Goal: Contribute content: Add original content to the website for others to see

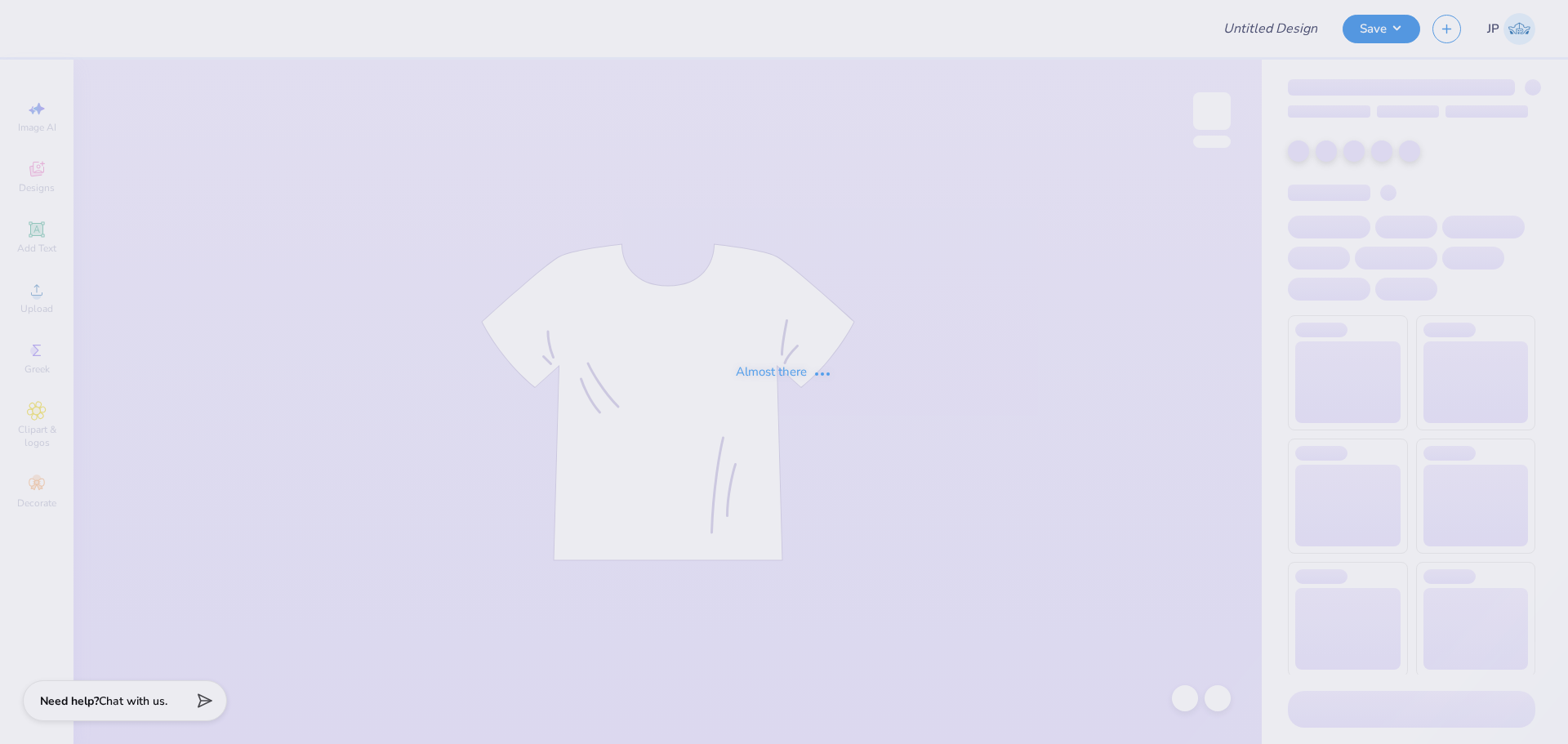
type input "Casachella Shirts 2025"
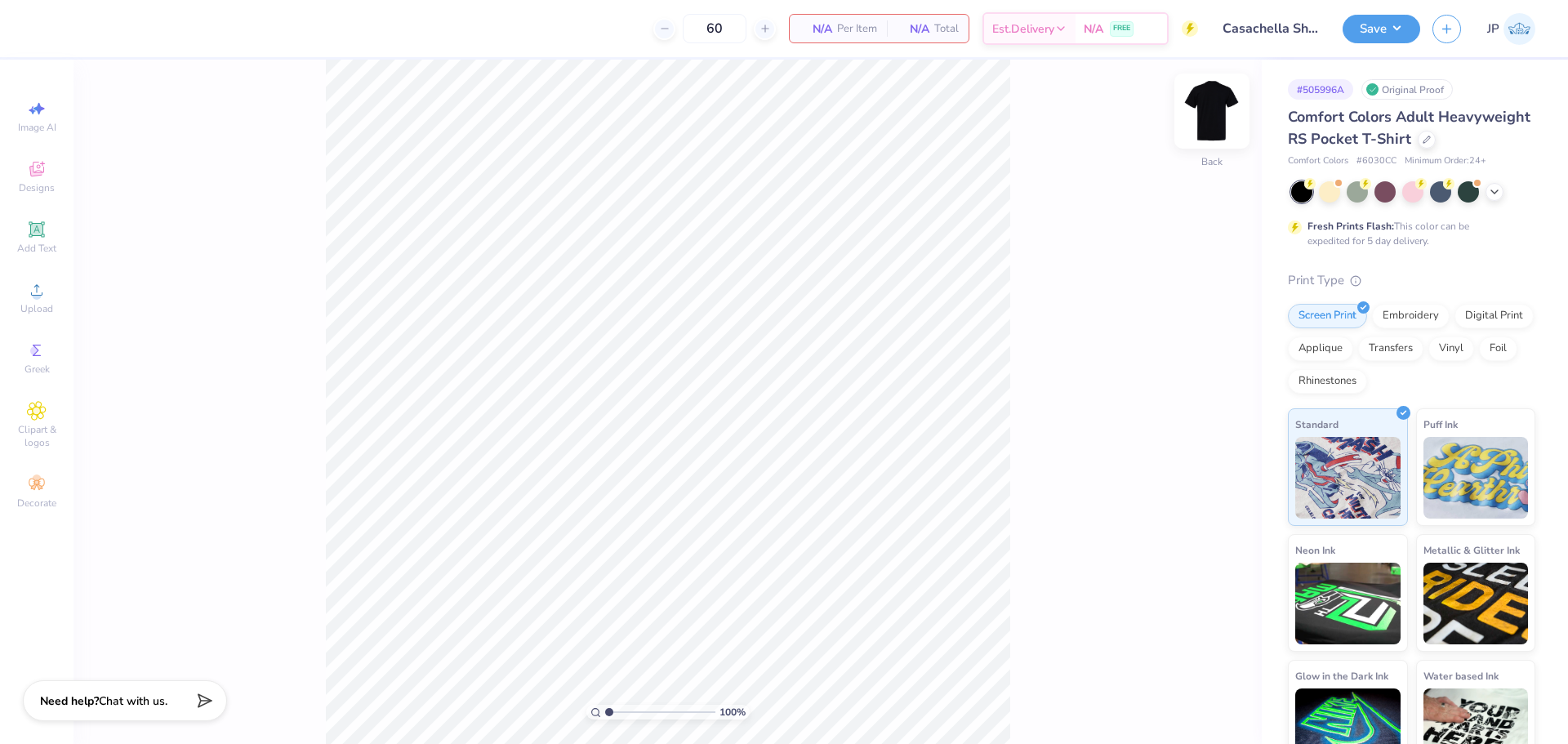
click at [1218, 113] on img at bounding box center [1212, 110] width 65 height 65
click at [42, 305] on span "Upload" at bounding box center [36, 308] width 32 height 13
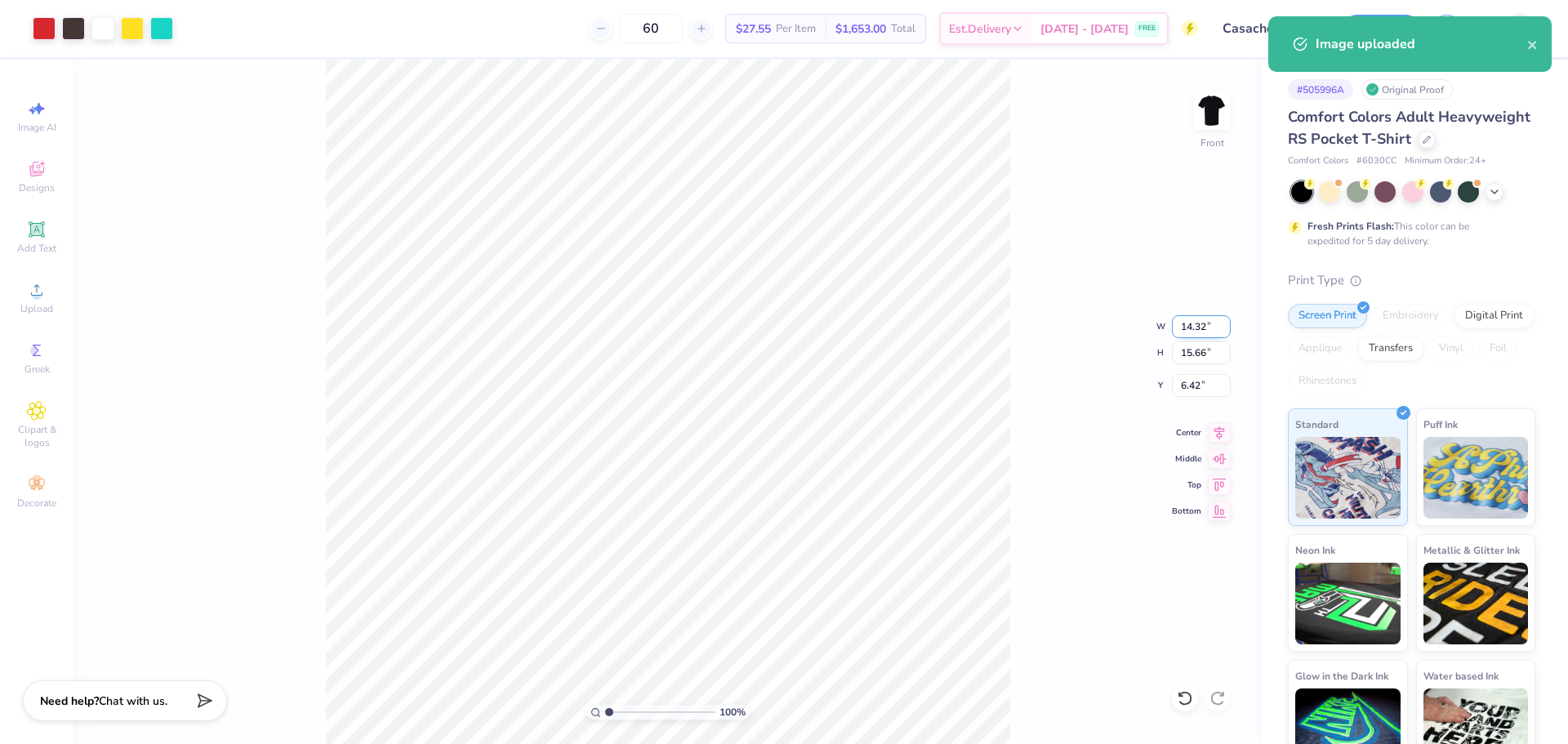
click at [1193, 327] on input "14.32" at bounding box center [1202, 326] width 59 height 23
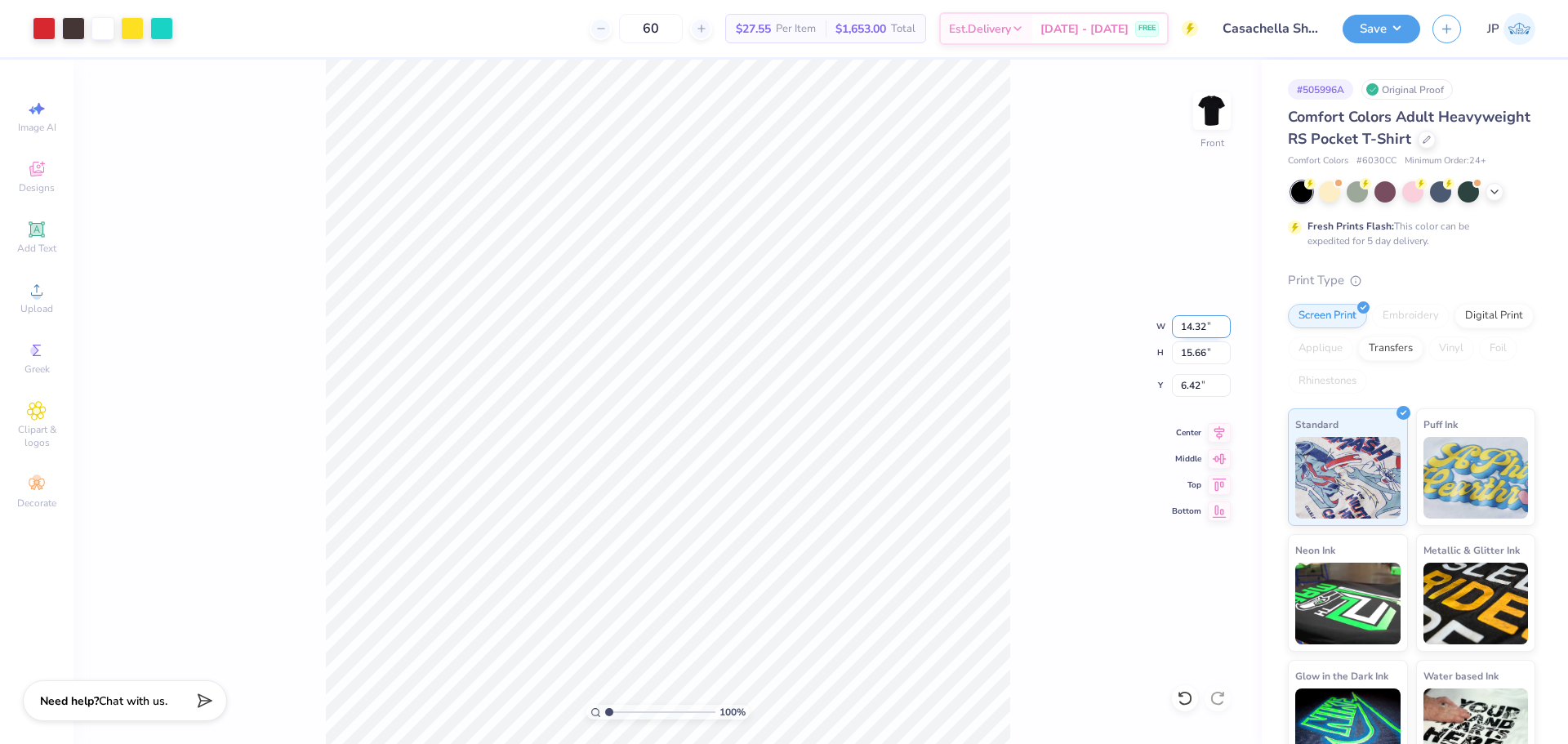
click at [1193, 327] on input "14.32" at bounding box center [1202, 326] width 59 height 23
drag, startPoint x: 609, startPoint y: 718, endPoint x: 611, endPoint y: 710, distance: 8.2
type input "1.26"
click at [611, 710] on input "range" at bounding box center [660, 712] width 110 height 15
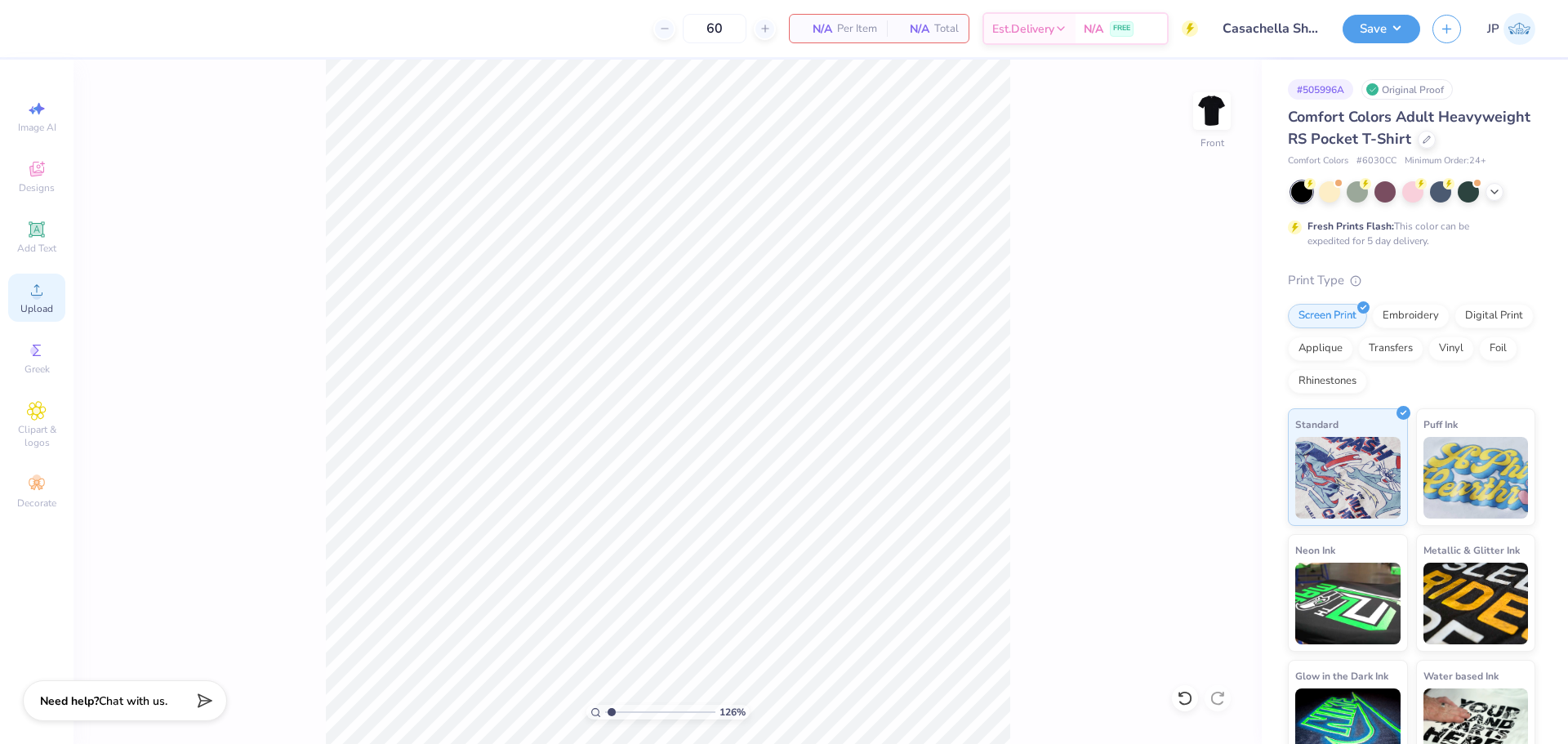
click at [47, 302] on span "Upload" at bounding box center [36, 308] width 32 height 13
click at [42, 299] on icon at bounding box center [36, 289] width 19 height 19
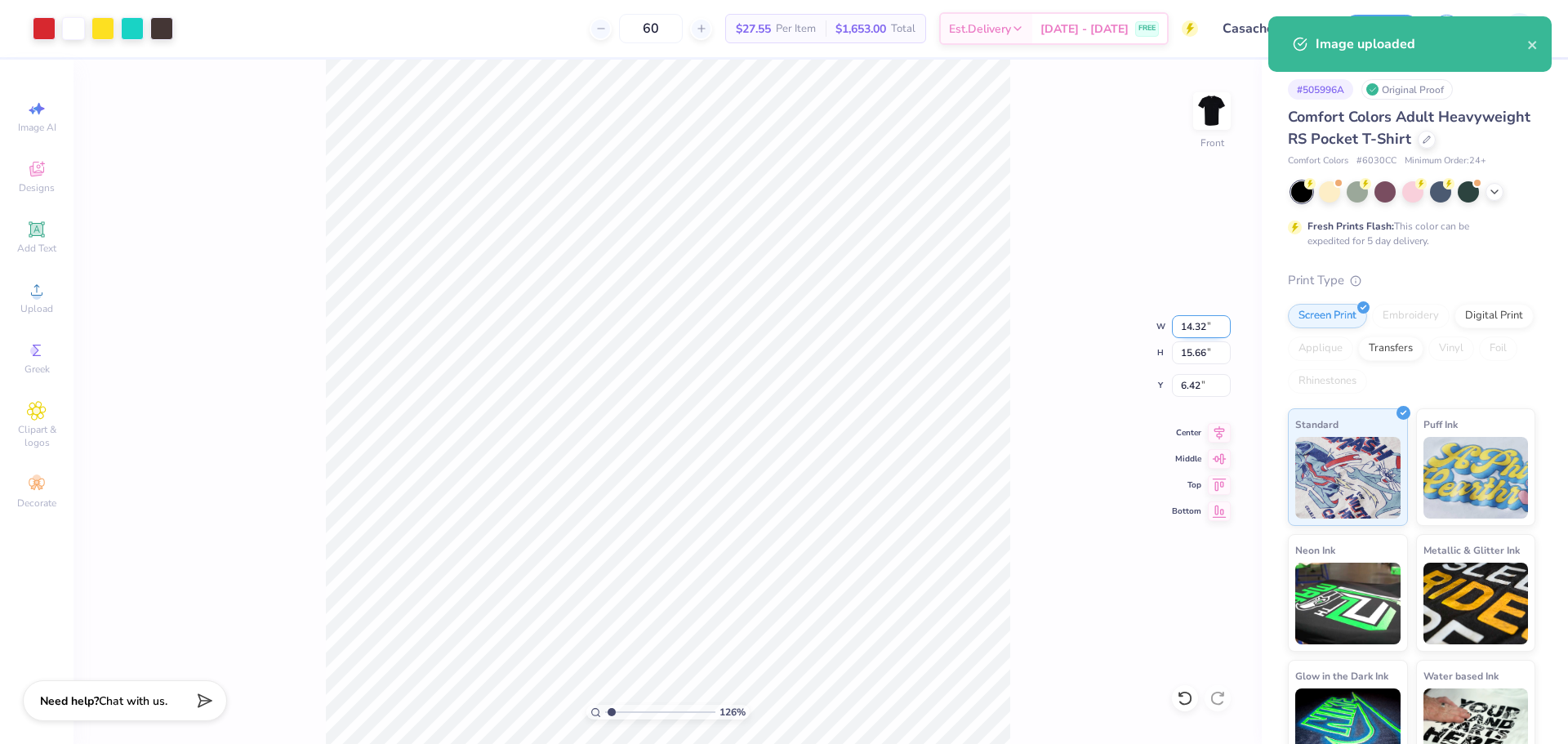
click at [1191, 328] on input "14.32" at bounding box center [1202, 326] width 59 height 23
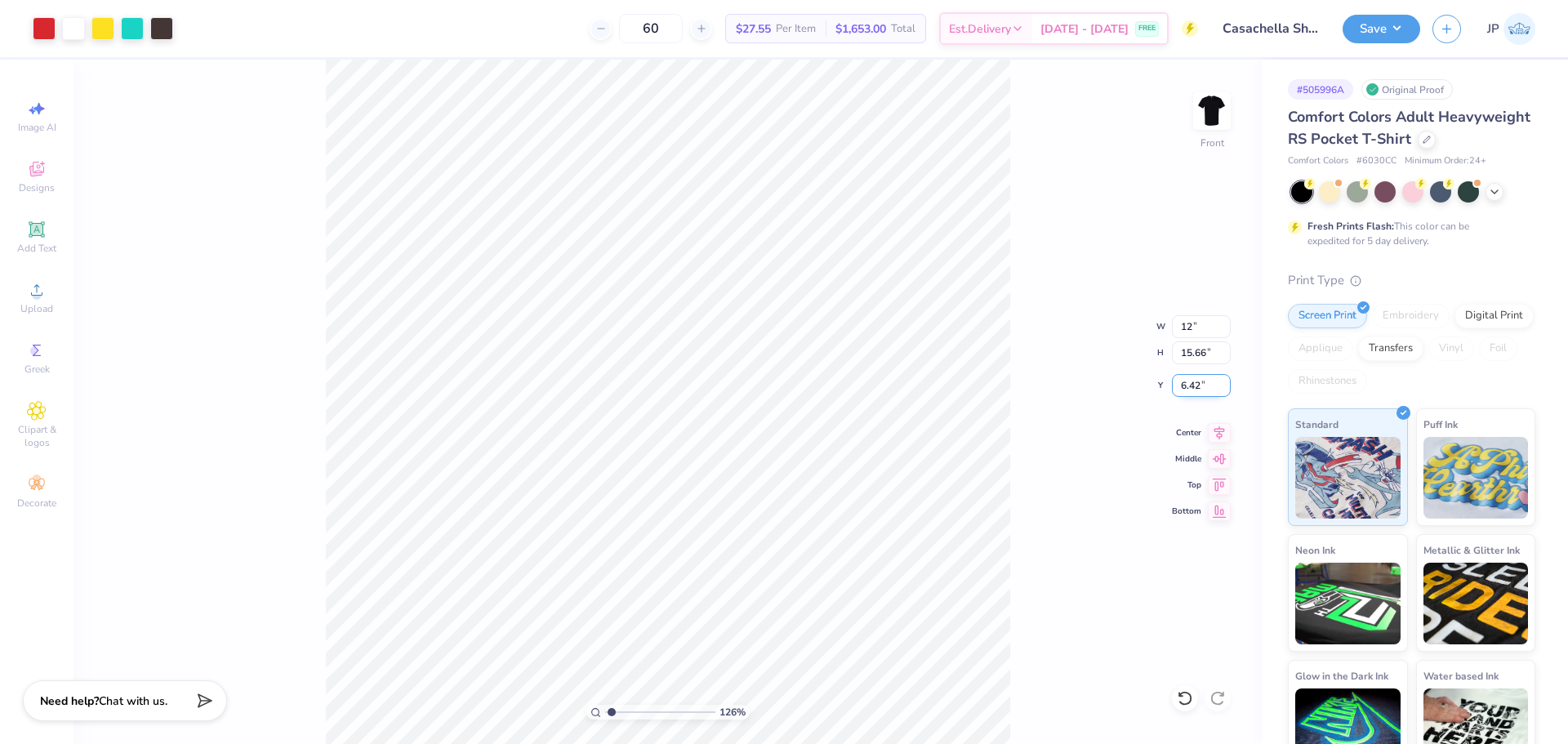
click at [1188, 388] on input "6.42" at bounding box center [1202, 385] width 59 height 23
type input "12.00"
type input "13.12"
click at [1188, 385] on input "7.69" at bounding box center [1202, 385] width 59 height 23
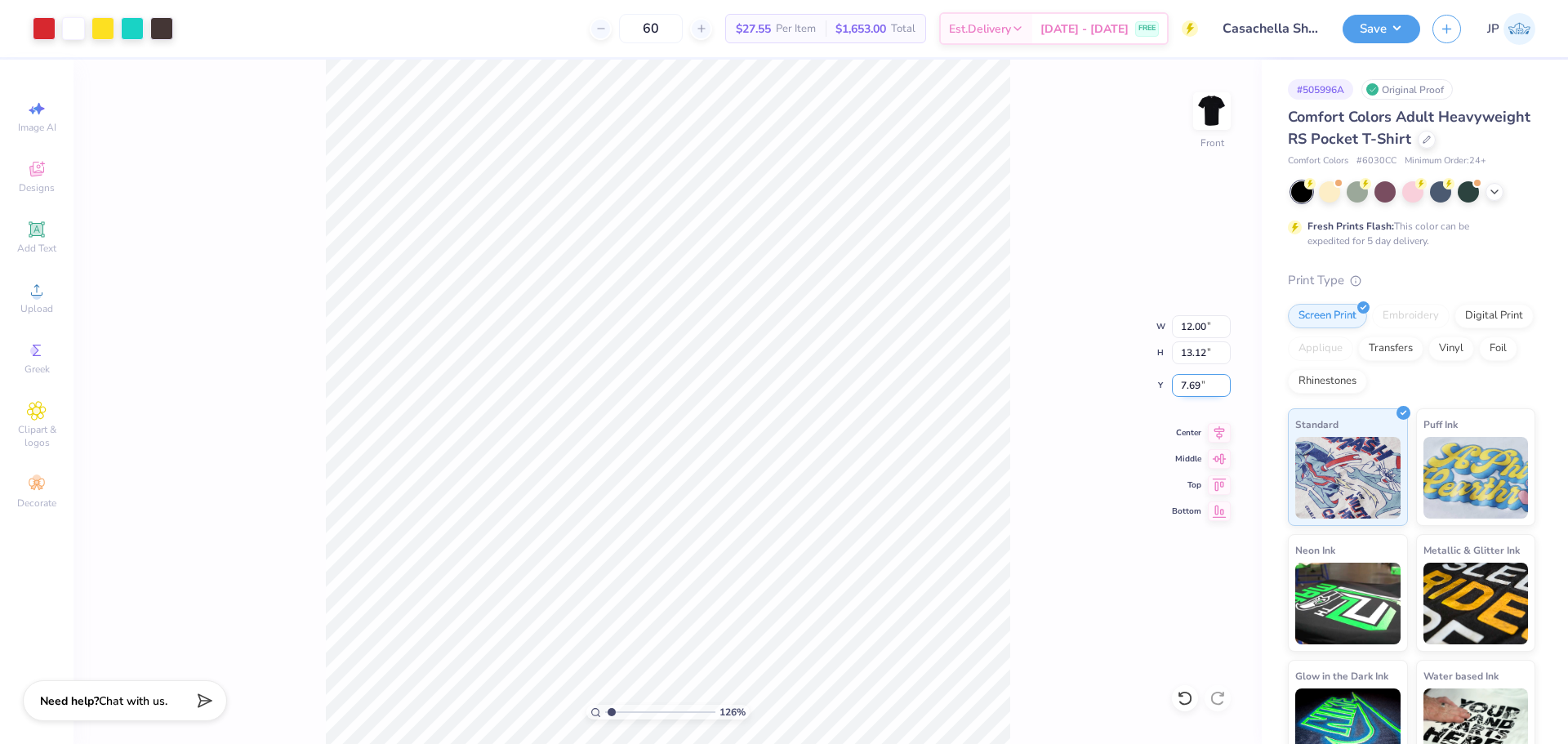
click at [1188, 385] on input "7.69" at bounding box center [1202, 385] width 59 height 23
type input "3.00"
drag, startPoint x: 612, startPoint y: 712, endPoint x: 603, endPoint y: 708, distance: 9.8
type input "1"
click at [605, 708] on input "range" at bounding box center [660, 712] width 110 height 15
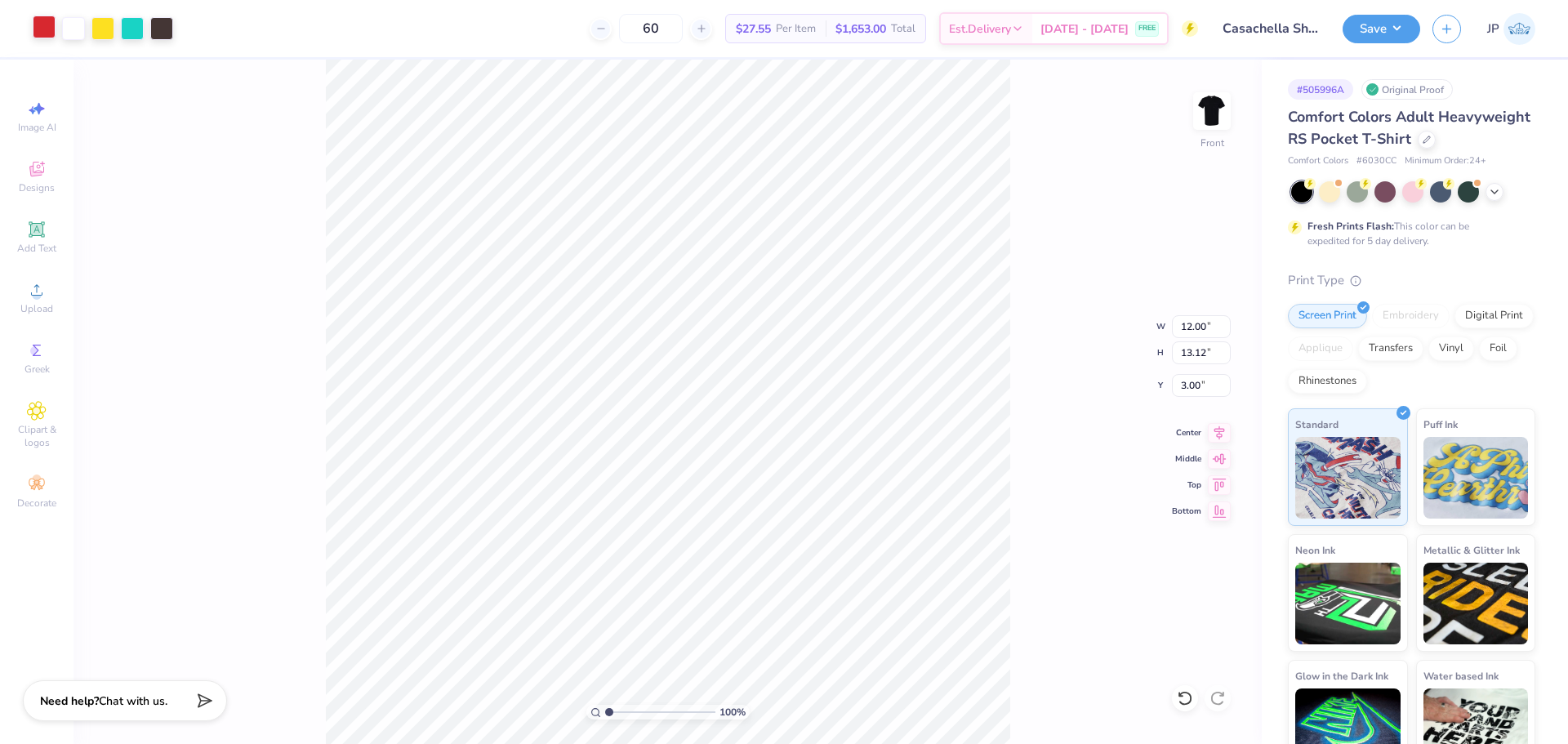
click at [45, 25] on div at bounding box center [43, 27] width 23 height 23
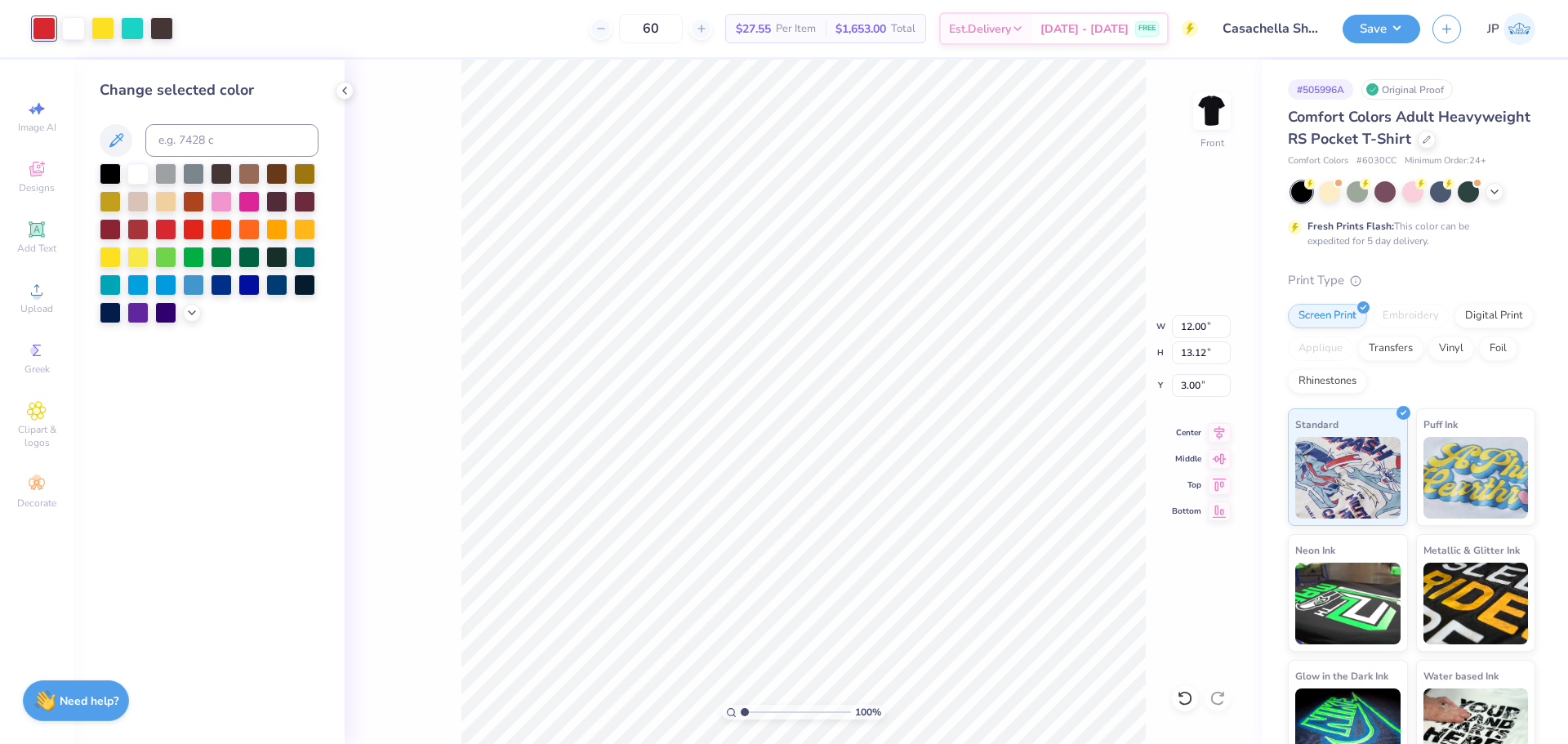
click at [187, 320] on div at bounding box center [209, 243] width 219 height 160
click at [186, 313] on icon at bounding box center [192, 311] width 13 height 13
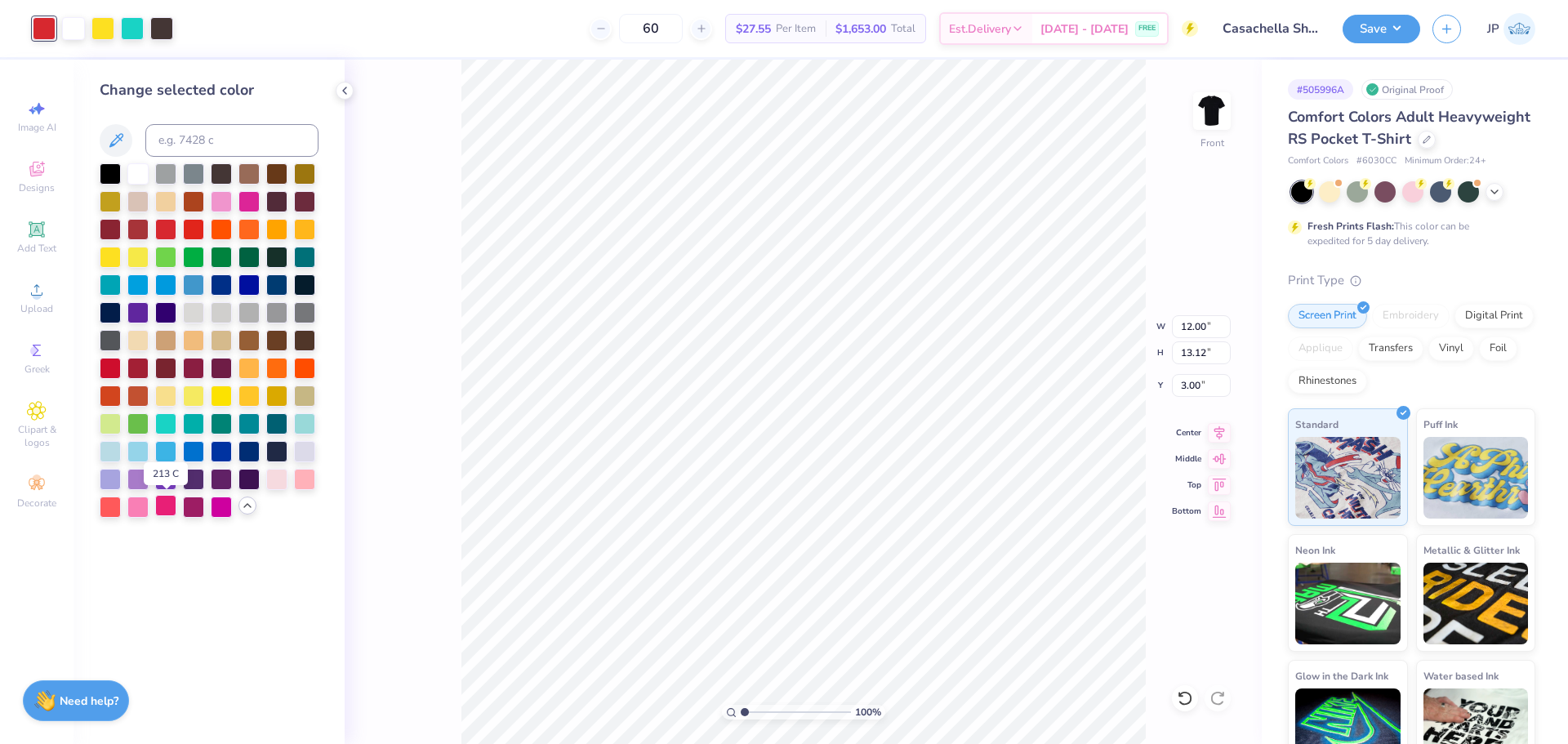
click at [166, 509] on div at bounding box center [166, 505] width 21 height 21
click at [110, 506] on div at bounding box center [110, 505] width 21 height 21
click at [142, 366] on div at bounding box center [137, 366] width 21 height 21
click at [99, 360] on div at bounding box center [110, 366] width 21 height 21
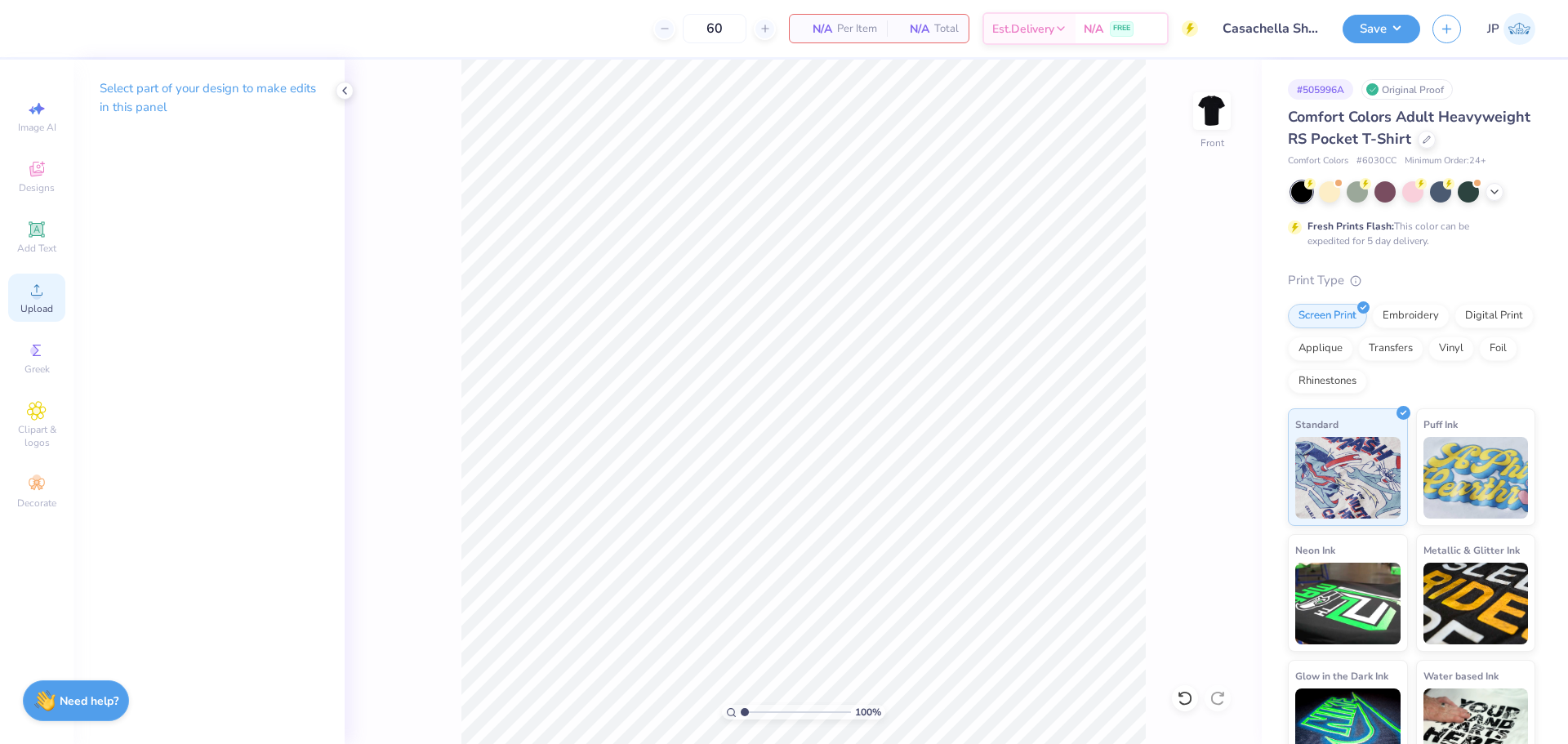
click at [38, 292] on circle at bounding box center [37, 296] width 9 height 9
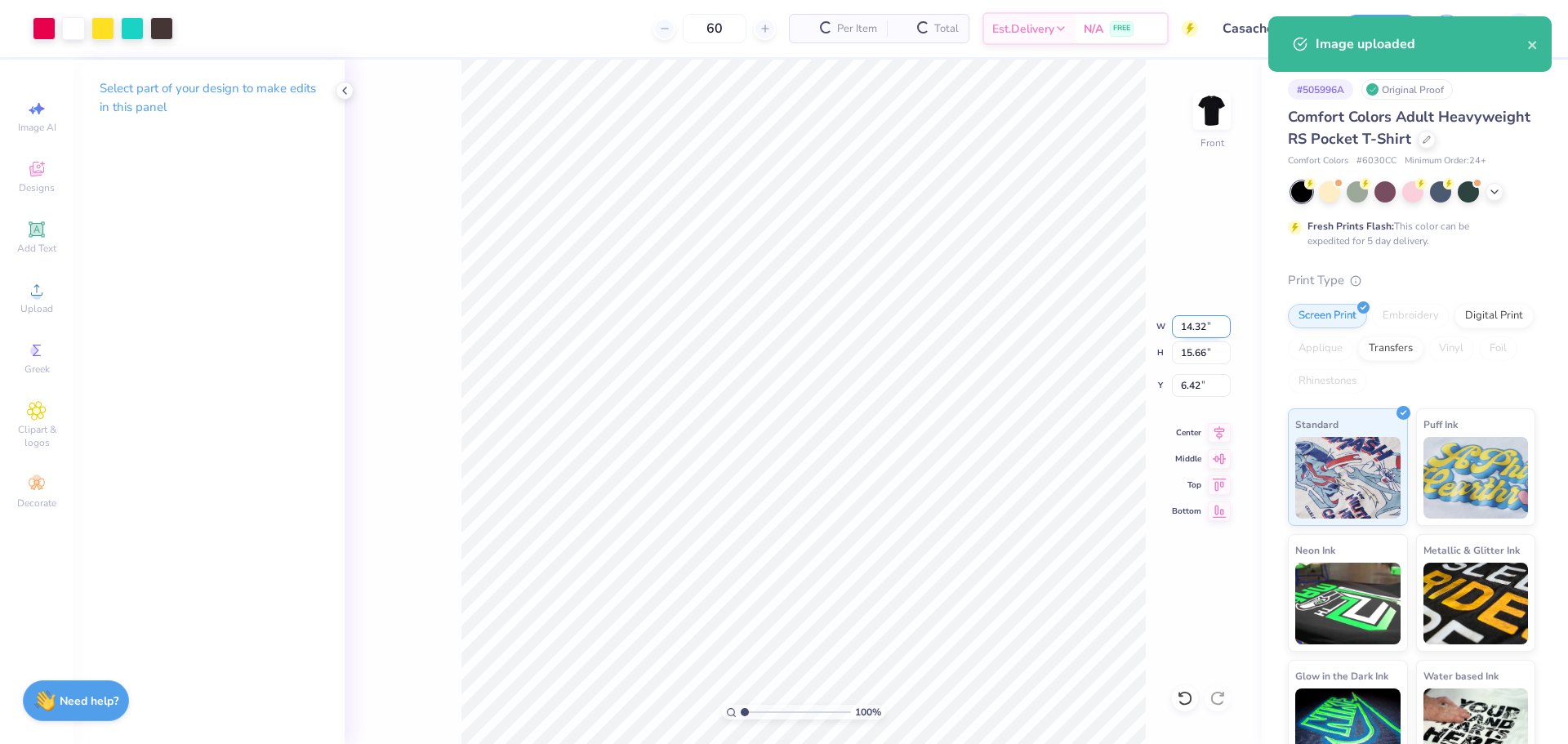
click at [1187, 325] on input "14.32" at bounding box center [1202, 326] width 59 height 23
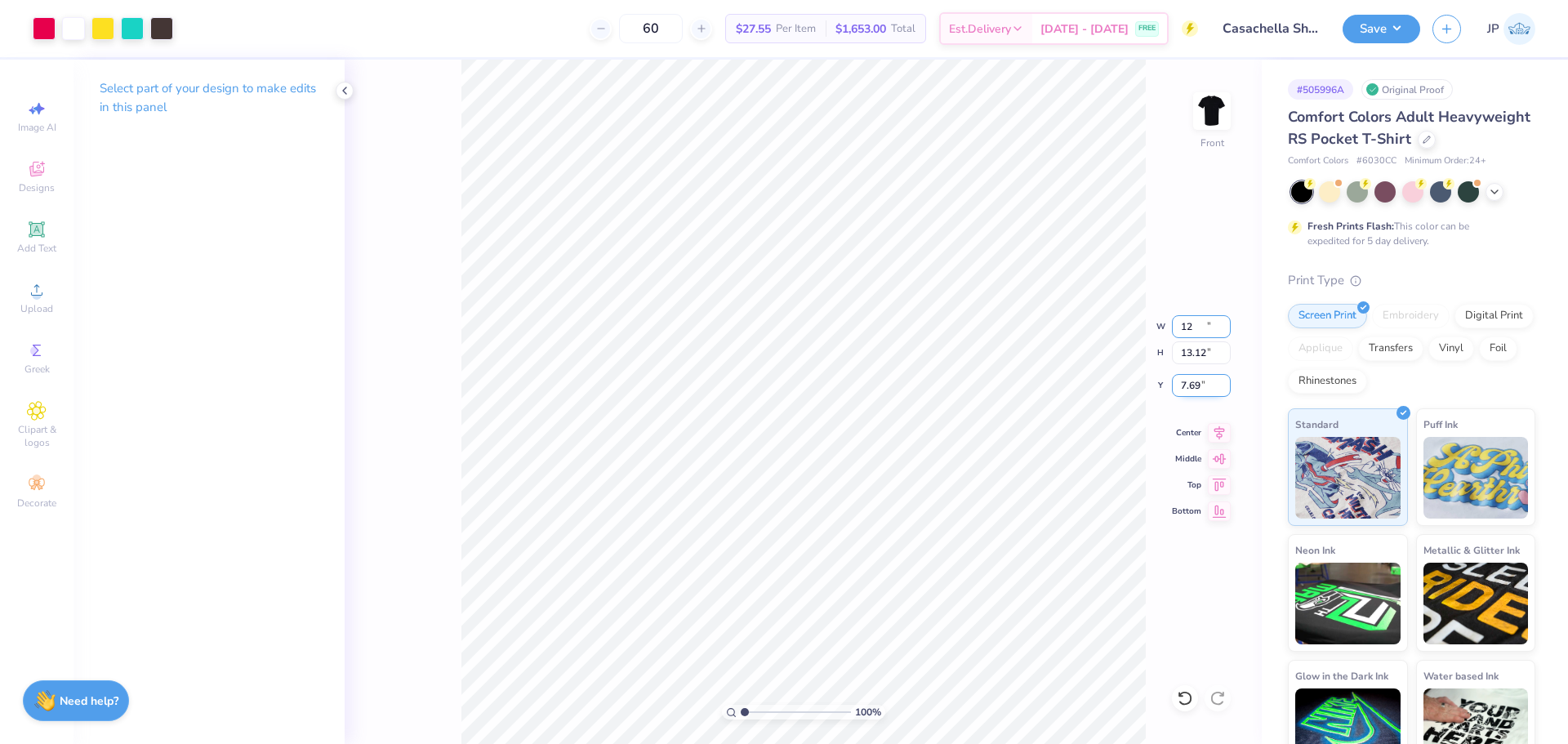
type input "12.00"
type input "13.12"
click at [1201, 388] on input "7.69" at bounding box center [1202, 385] width 59 height 23
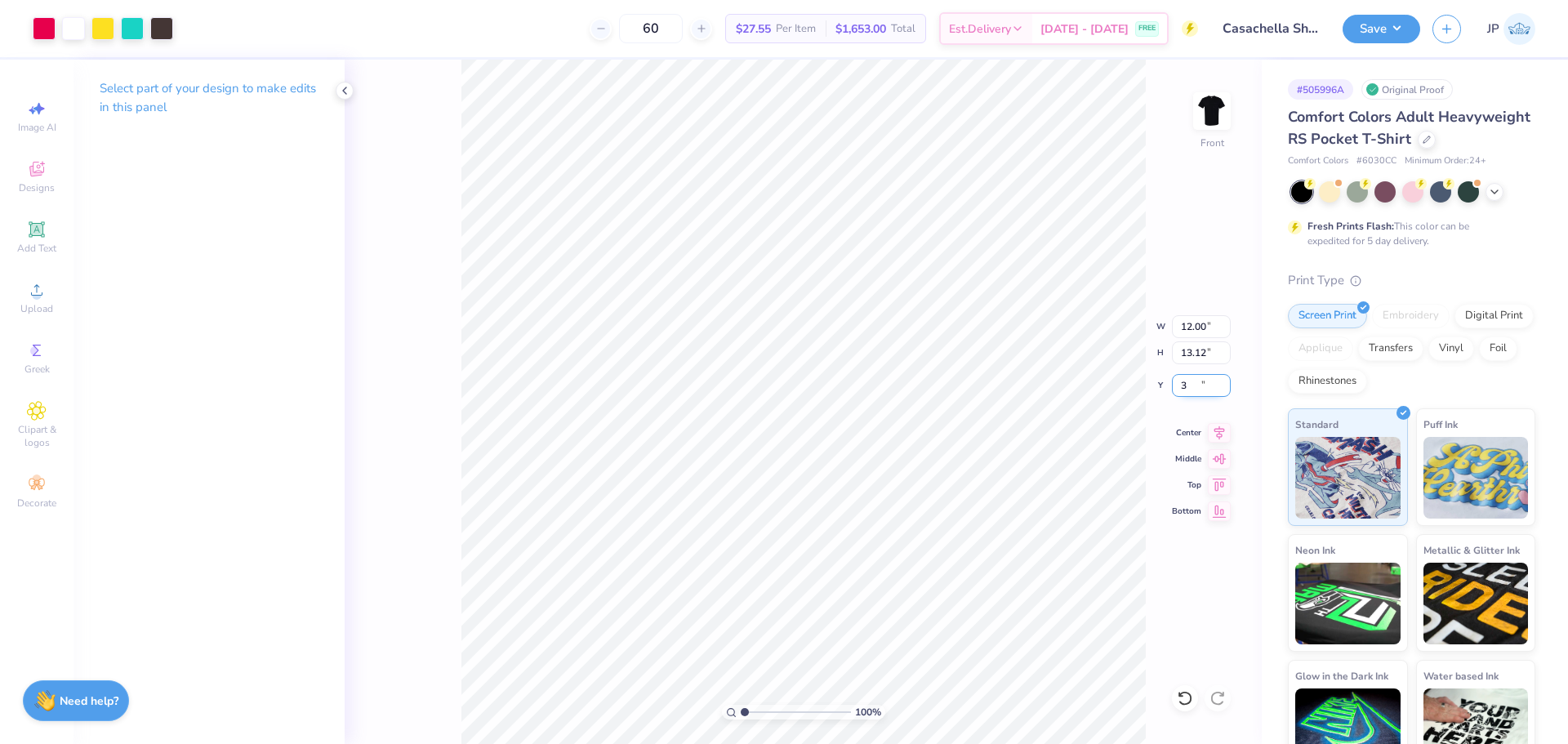
type input "3.00"
click at [1395, 31] on button "Save" at bounding box center [1381, 26] width 77 height 29
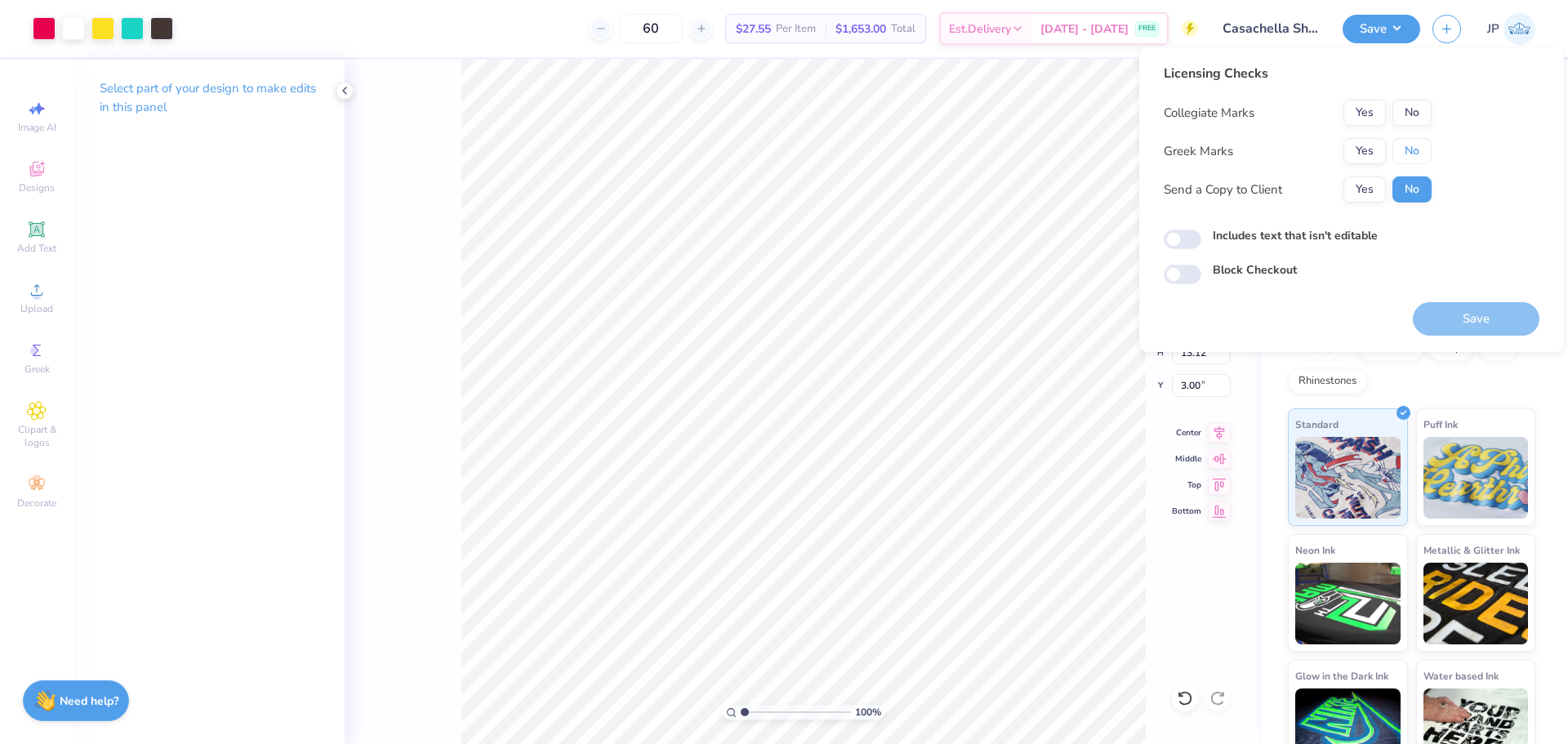
drag, startPoint x: 1419, startPoint y: 146, endPoint x: 1416, endPoint y: 134, distance: 12.4
click at [1418, 145] on button "No" at bounding box center [1411, 151] width 40 height 26
click at [1413, 103] on button "No" at bounding box center [1411, 112] width 40 height 26
click at [1356, 148] on button "Yes" at bounding box center [1365, 151] width 42 height 26
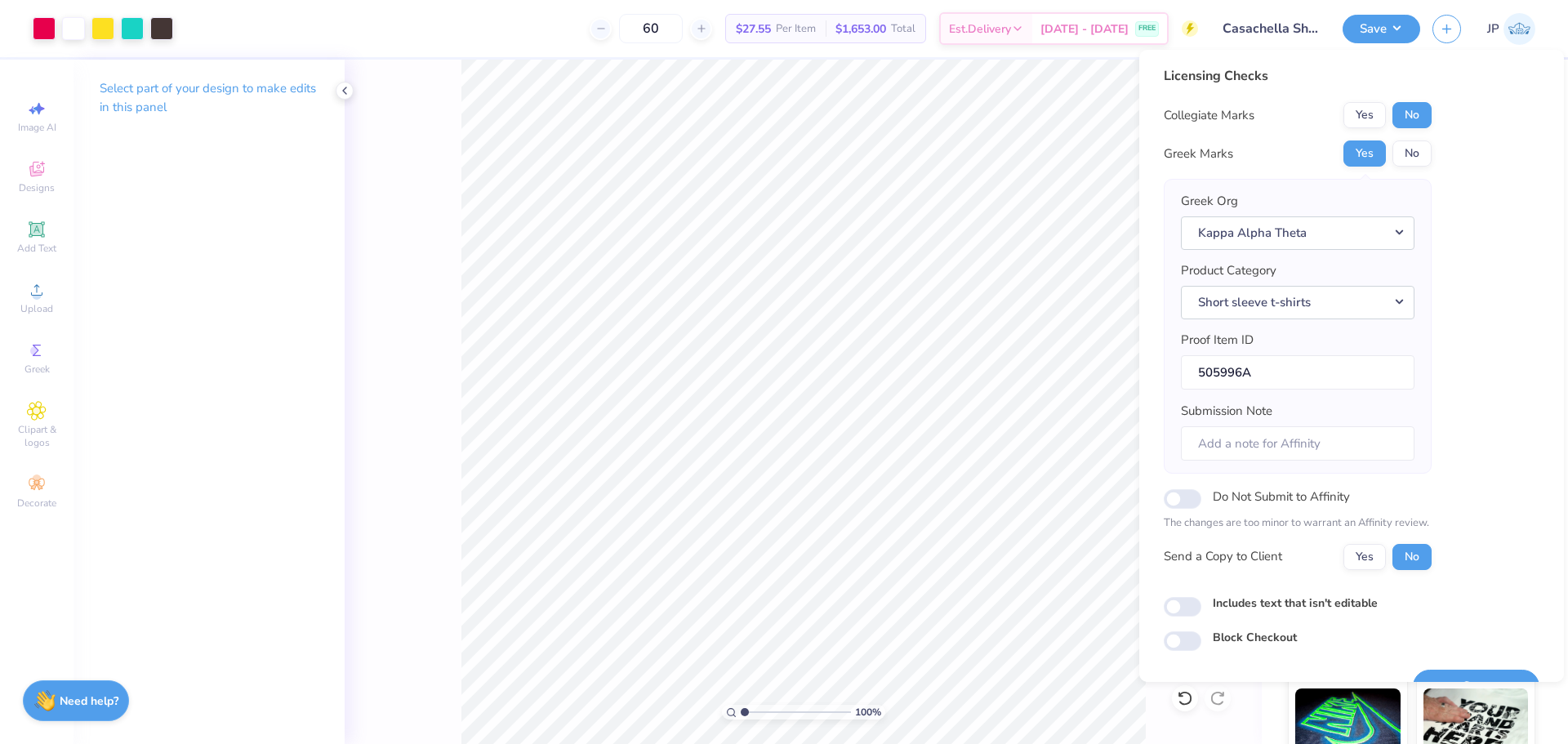
scroll to position [37, 0]
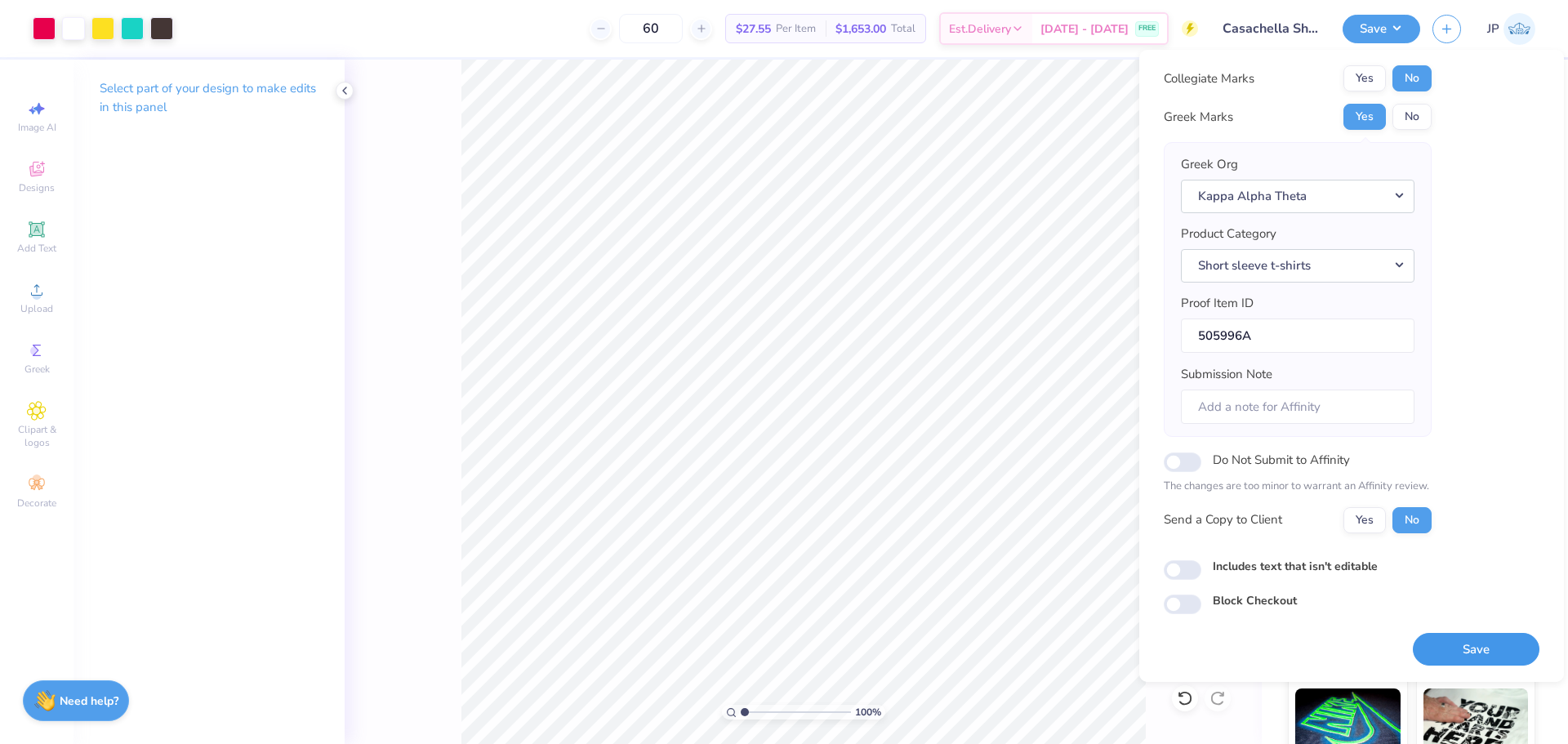
click at [1472, 650] on button "Save" at bounding box center [1475, 649] width 126 height 33
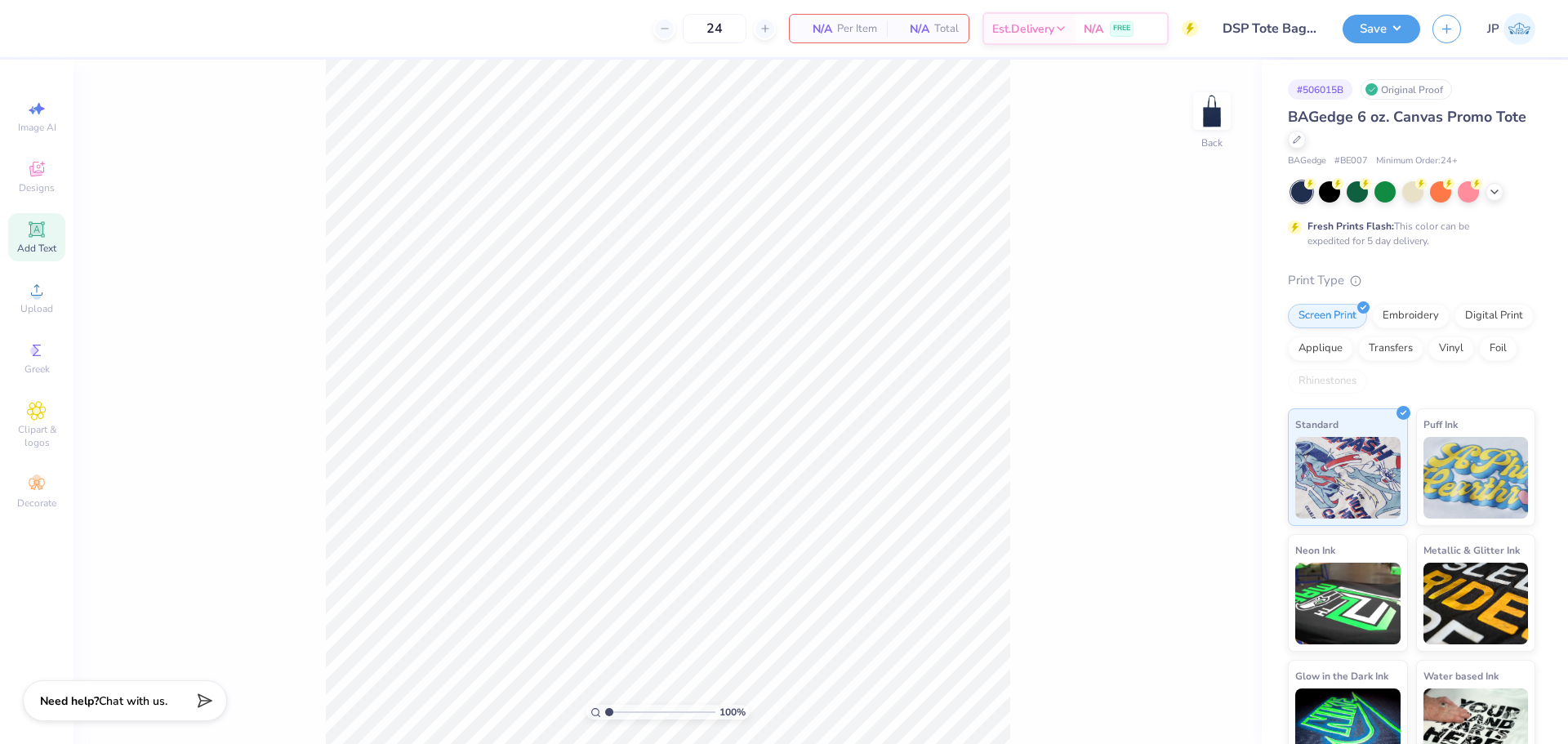
click at [41, 242] on span "Add Text" at bounding box center [37, 249] width 40 height 13
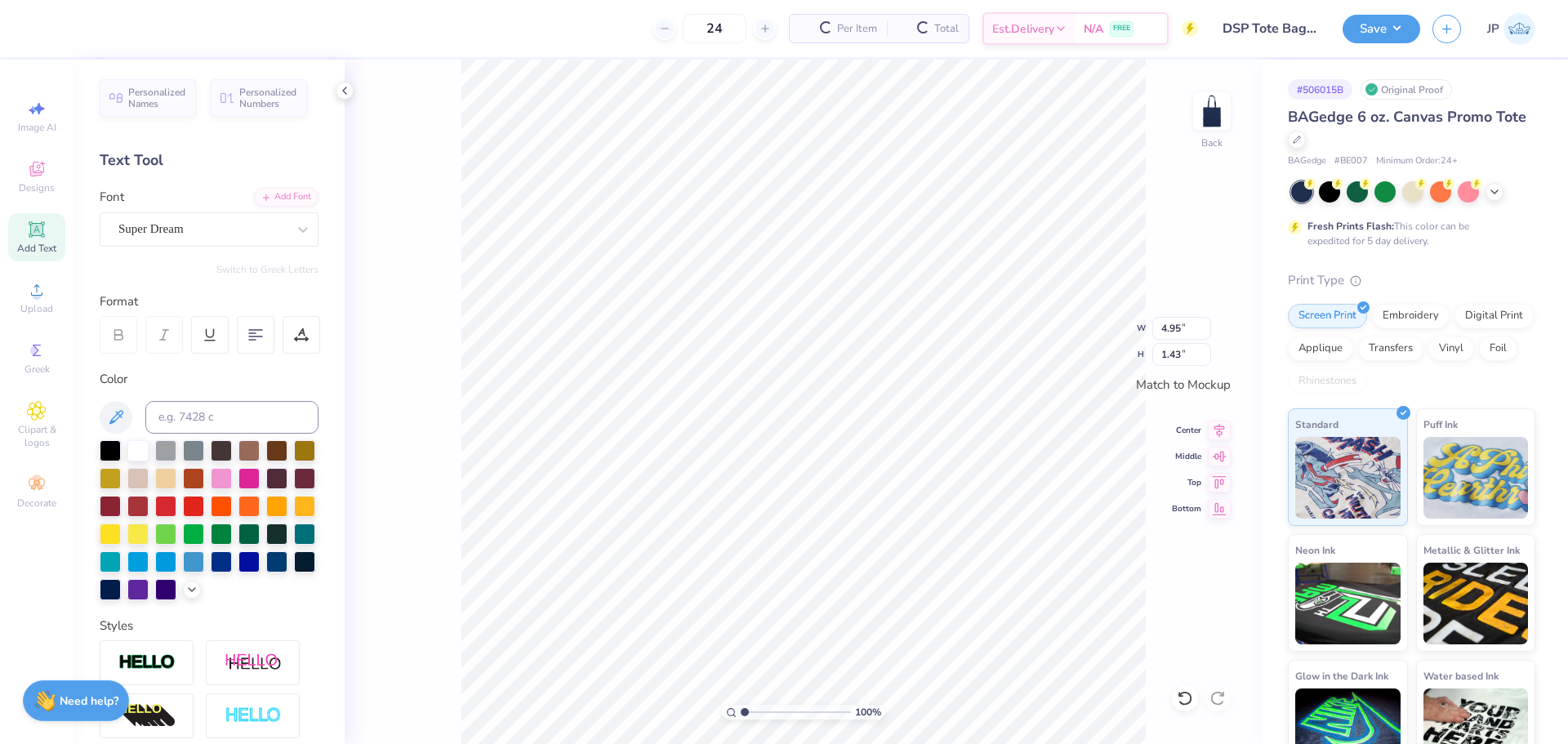
scroll to position [14, 3]
paste textarea "DSP"
type textarea "DSP"
click at [284, 200] on div "Add Font" at bounding box center [286, 195] width 64 height 18
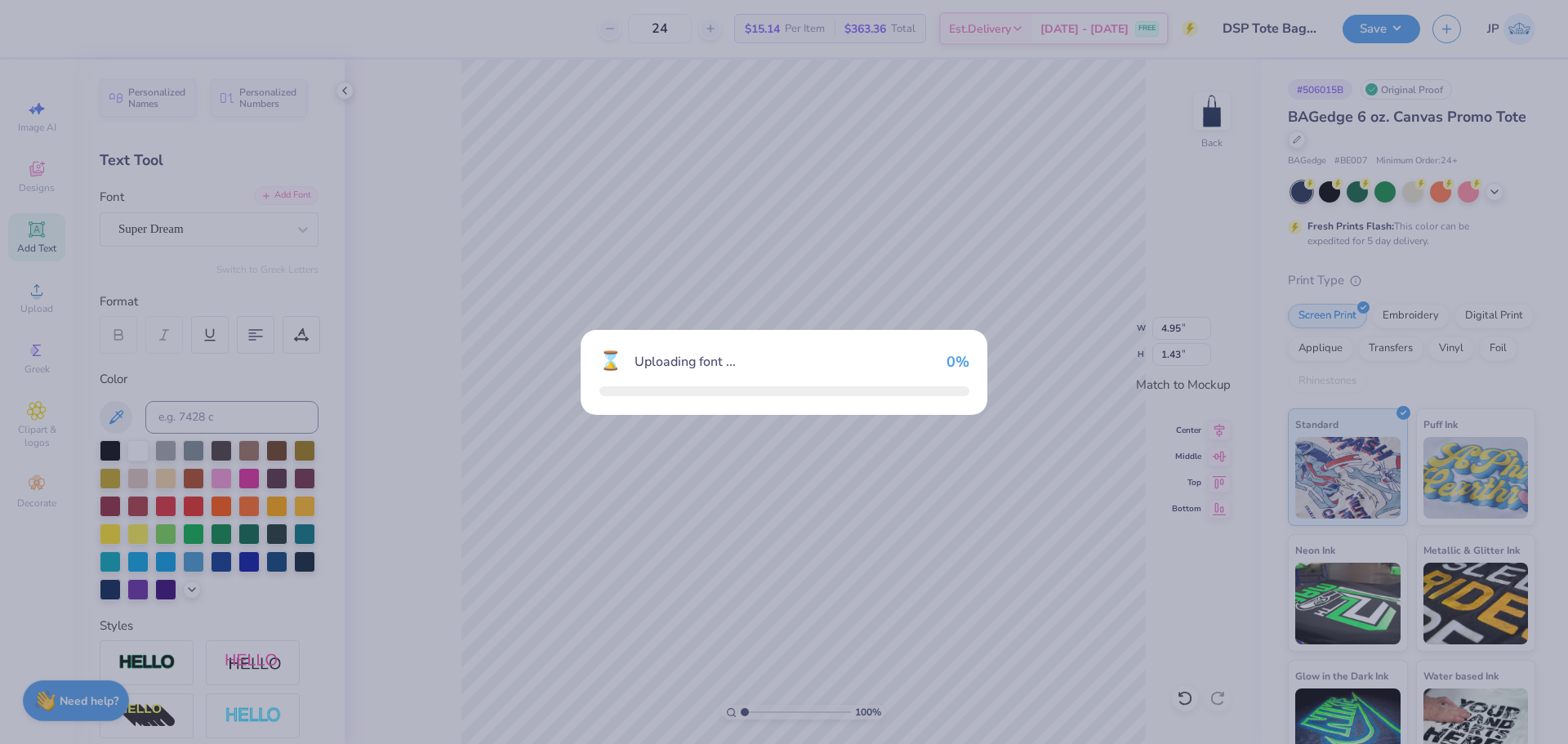
type input "3.67"
type input "1.49"
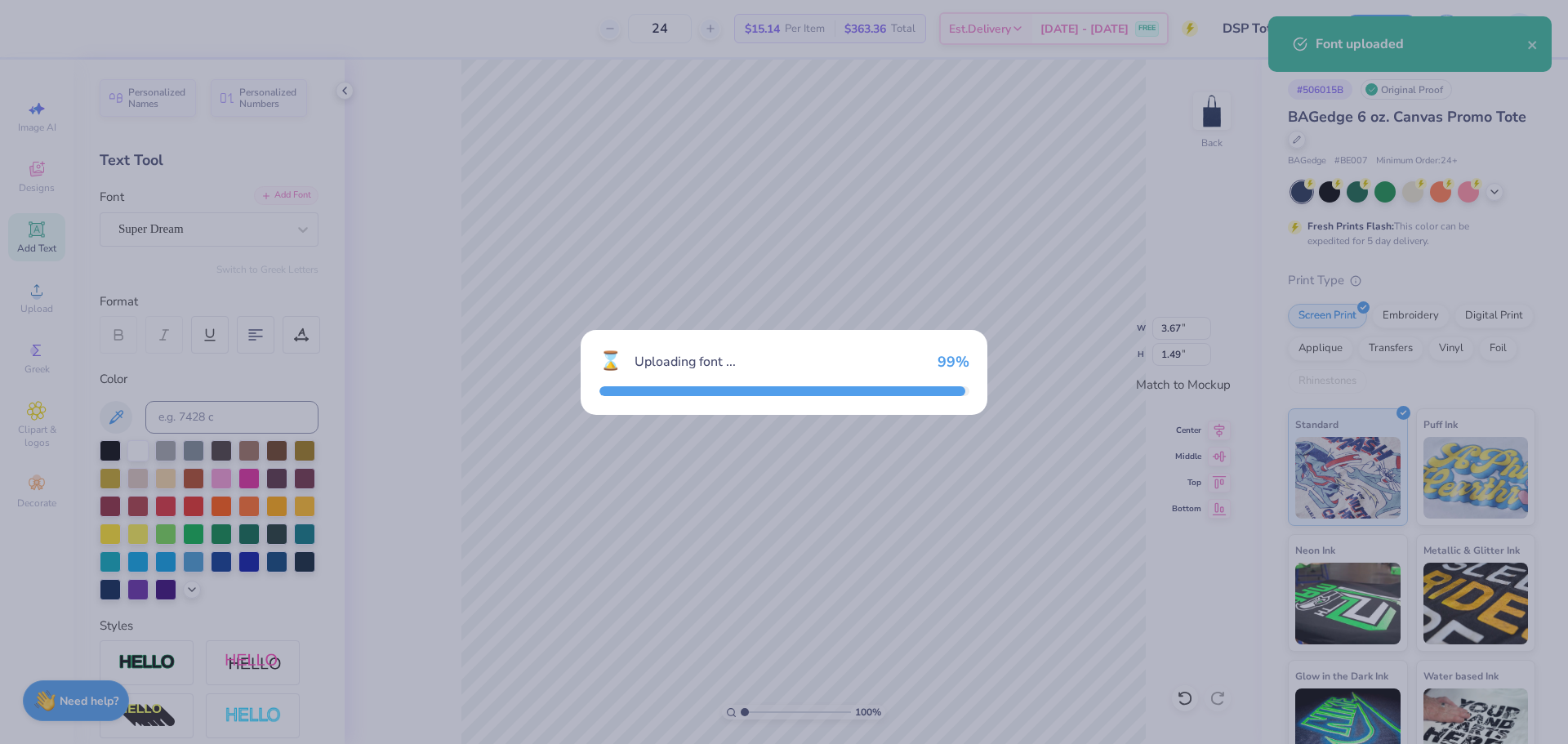
type input "6.15"
type input "1.51"
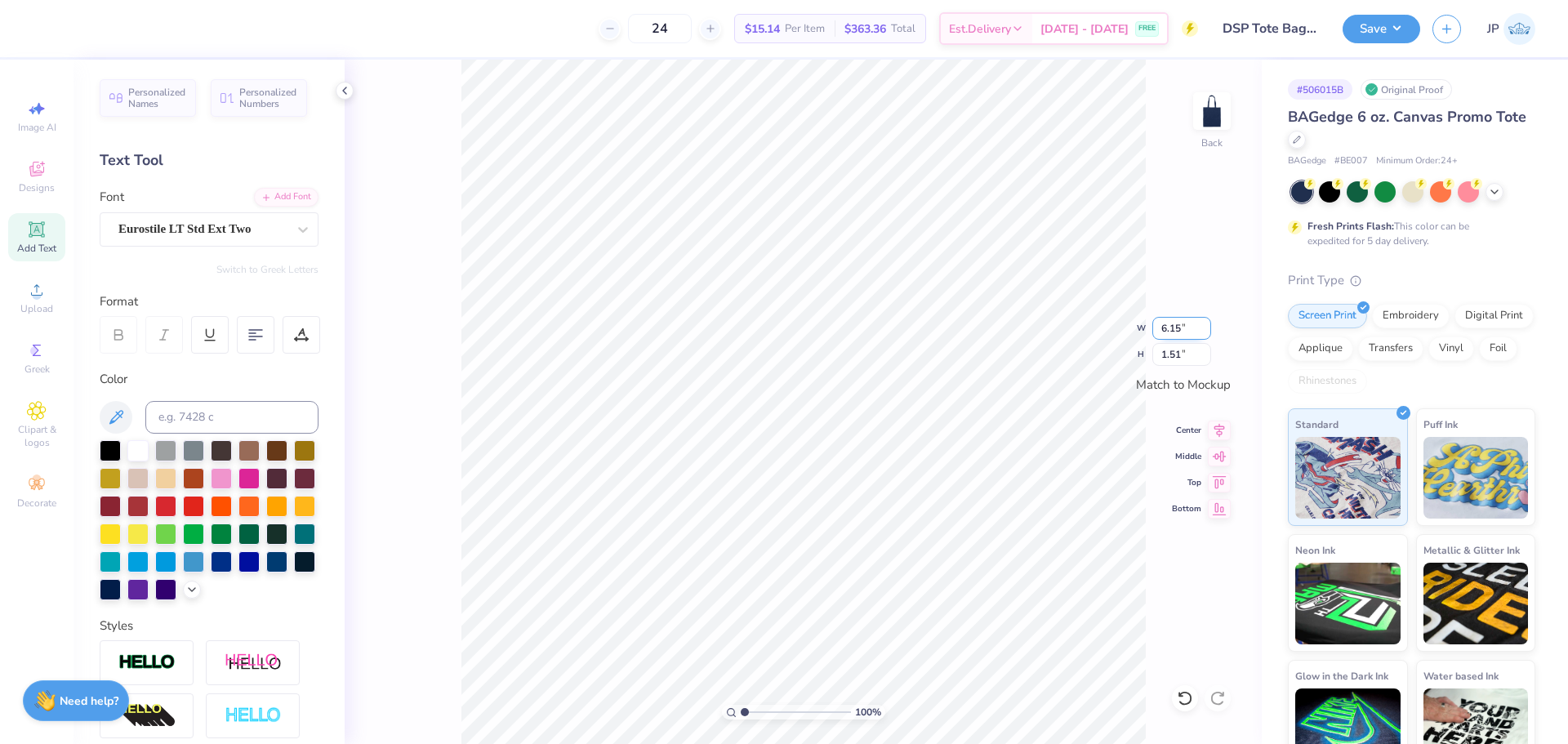
click at [1180, 323] on input "6.15" at bounding box center [1181, 328] width 59 height 23
type input "5.00"
type input "1.23"
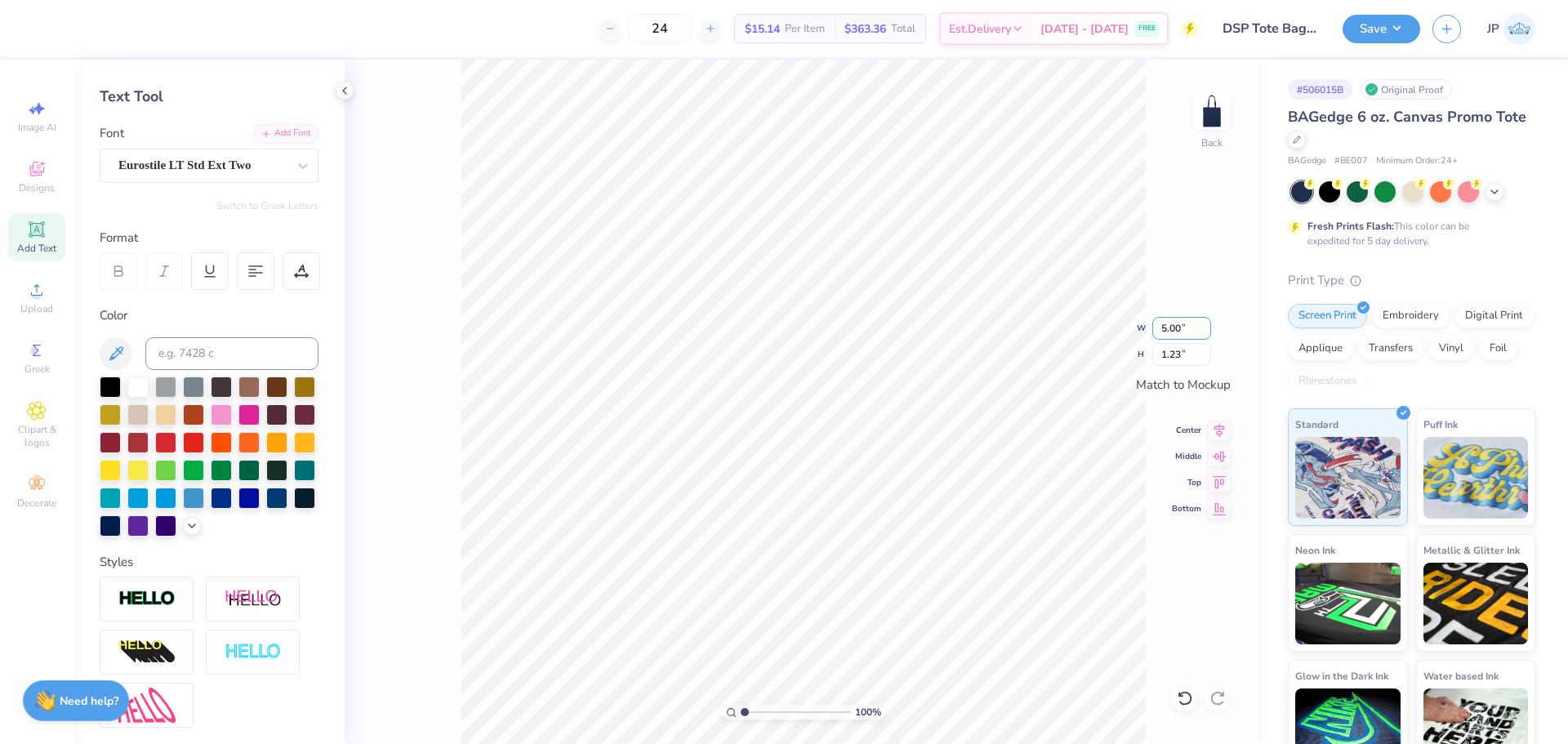
scroll to position [163, 0]
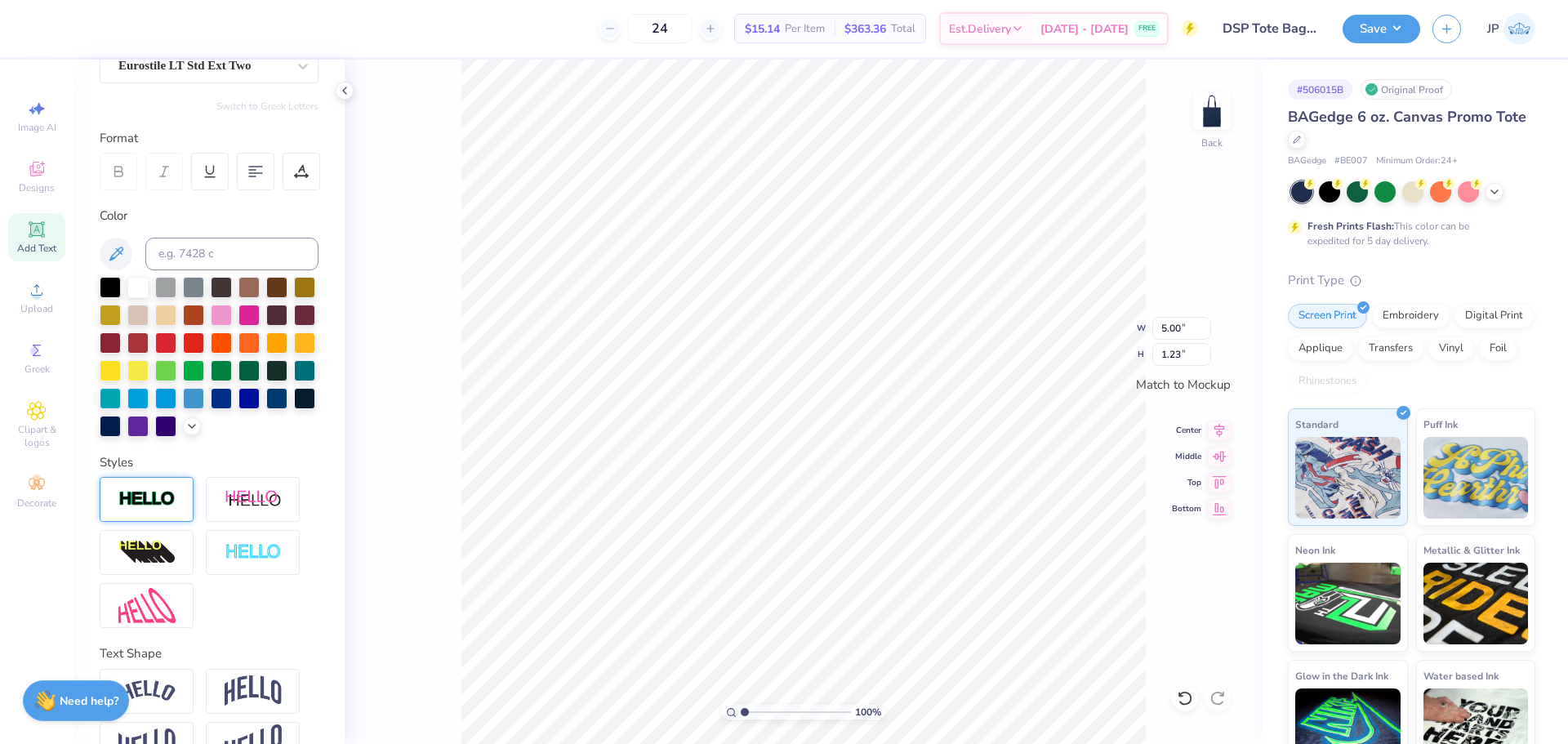
click at [146, 509] on img at bounding box center [147, 499] width 57 height 18
type input "5.02"
type input "1.25"
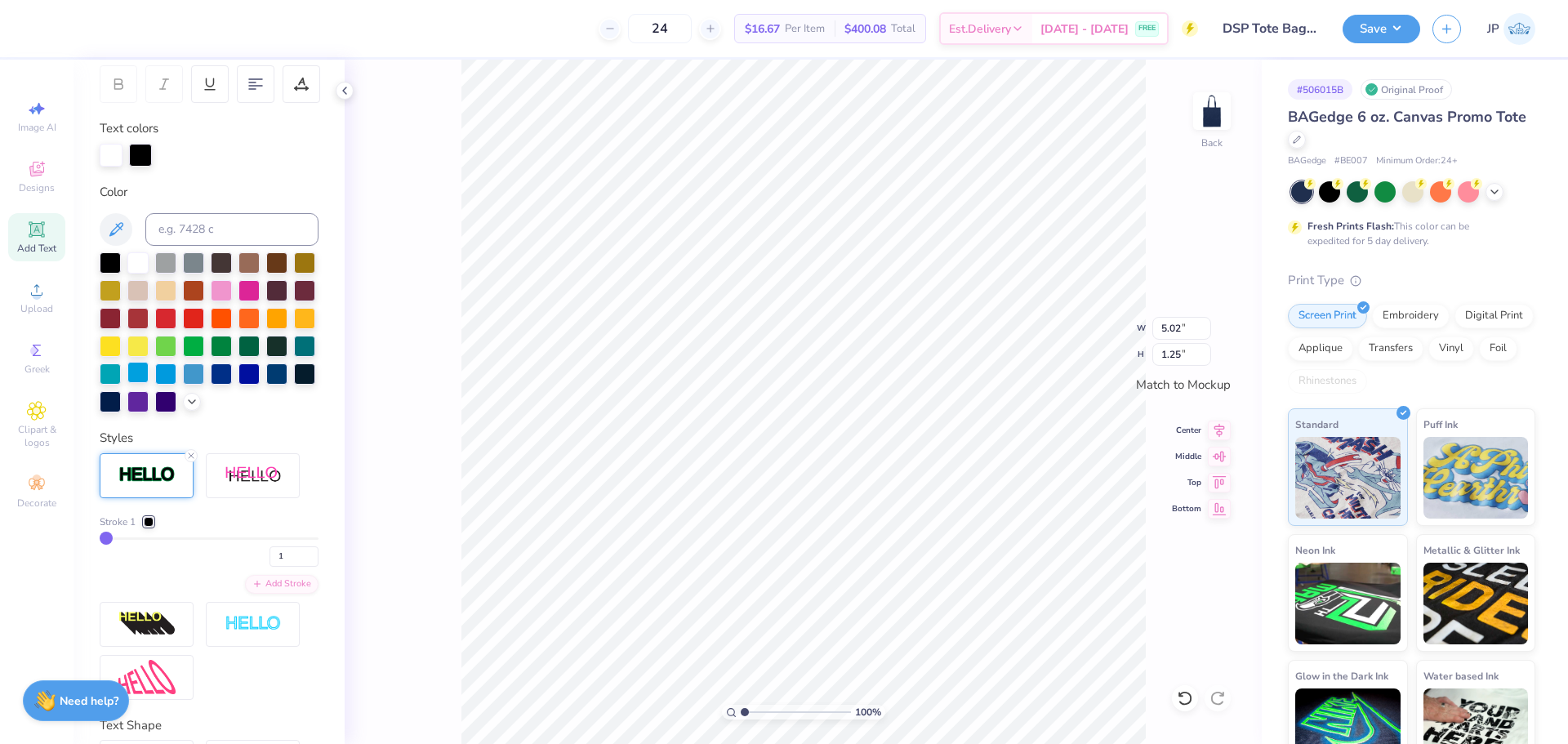
scroll to position [327, 0]
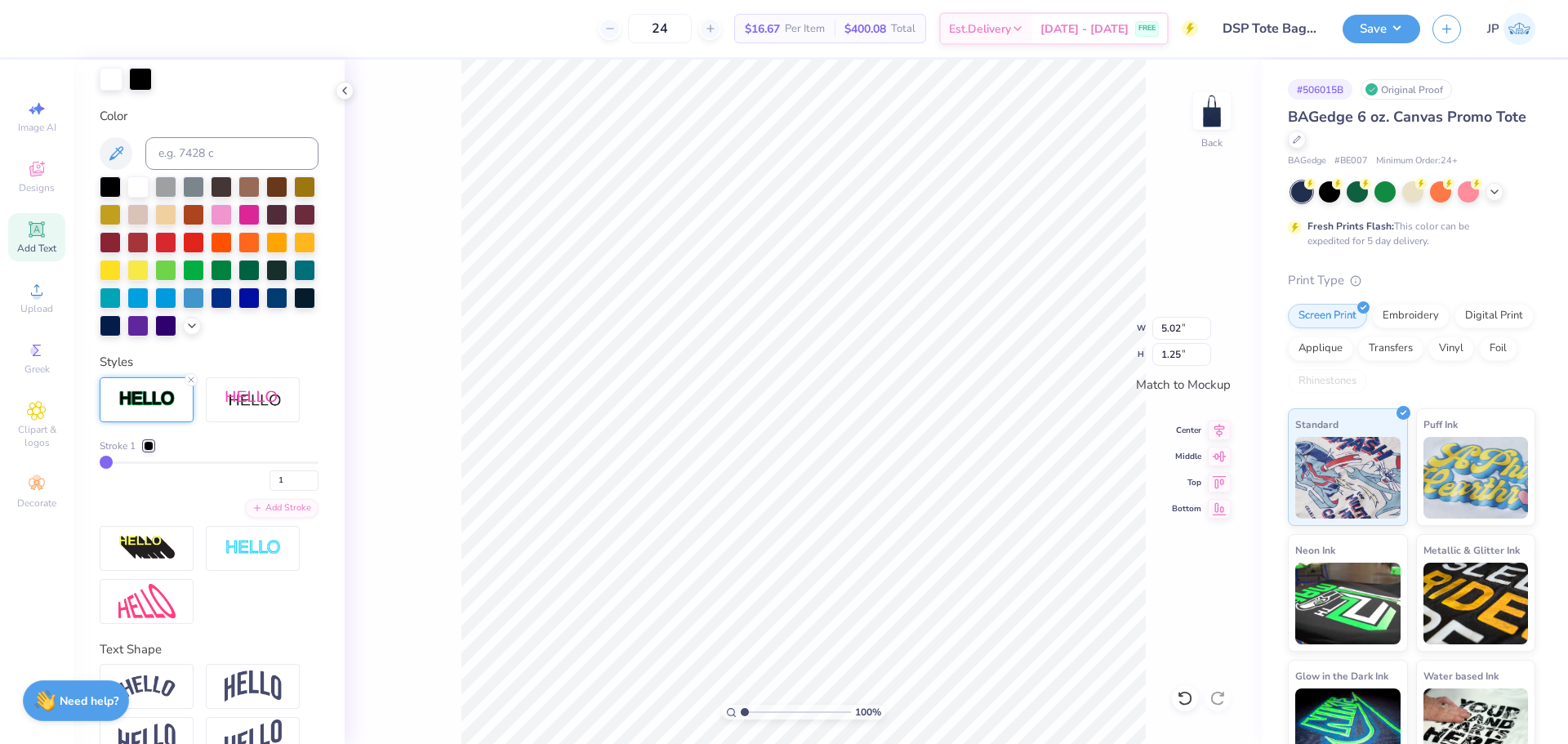
click at [154, 451] on div at bounding box center [148, 446] width 10 height 10
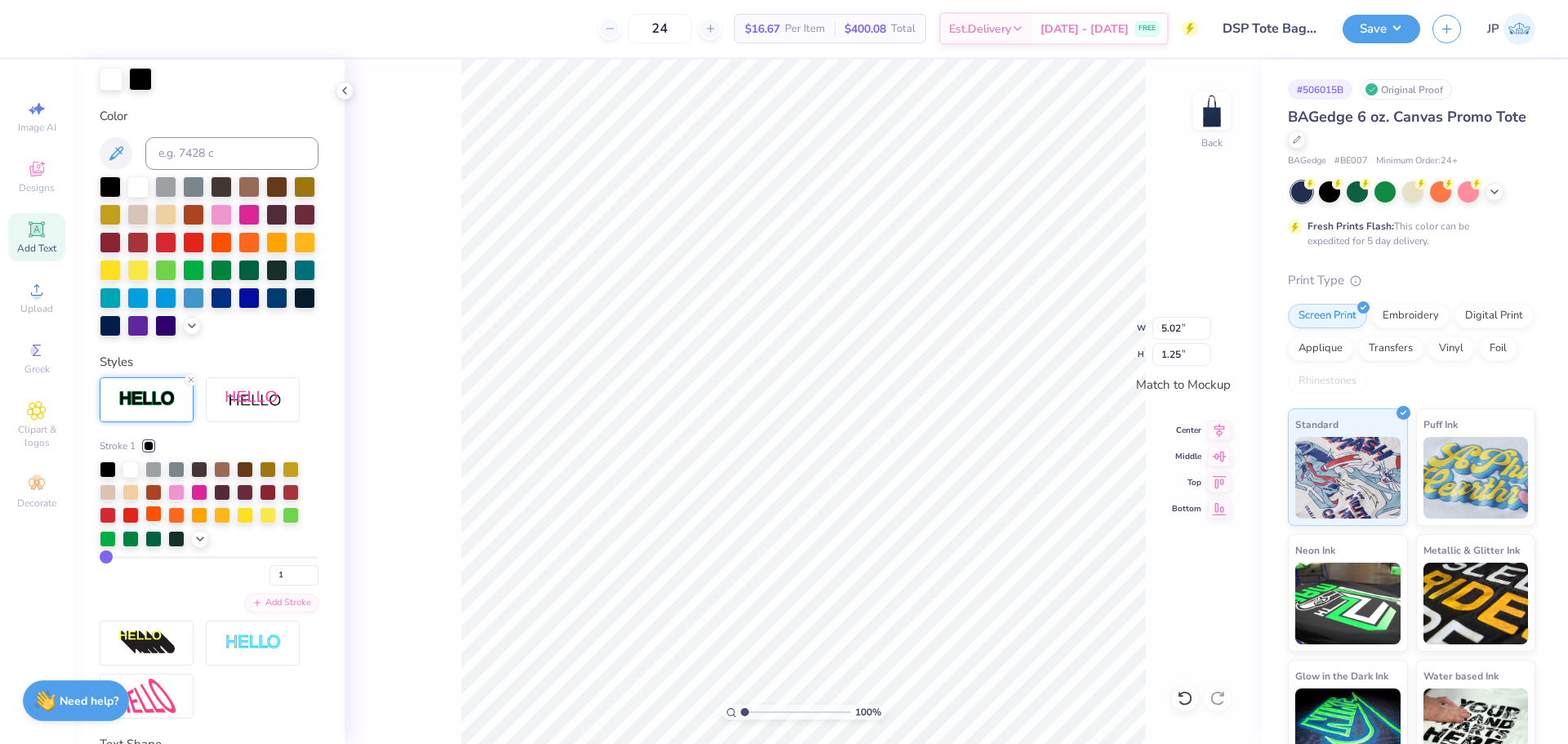
click at [152, 522] on div at bounding box center [154, 514] width 17 height 17
click at [126, 522] on div at bounding box center [131, 514] width 17 height 17
drag, startPoint x: 132, startPoint y: 542, endPoint x: 118, endPoint y: 565, distance: 26.9
click at [131, 524] on div at bounding box center [131, 516] width 17 height 17
type input "2"
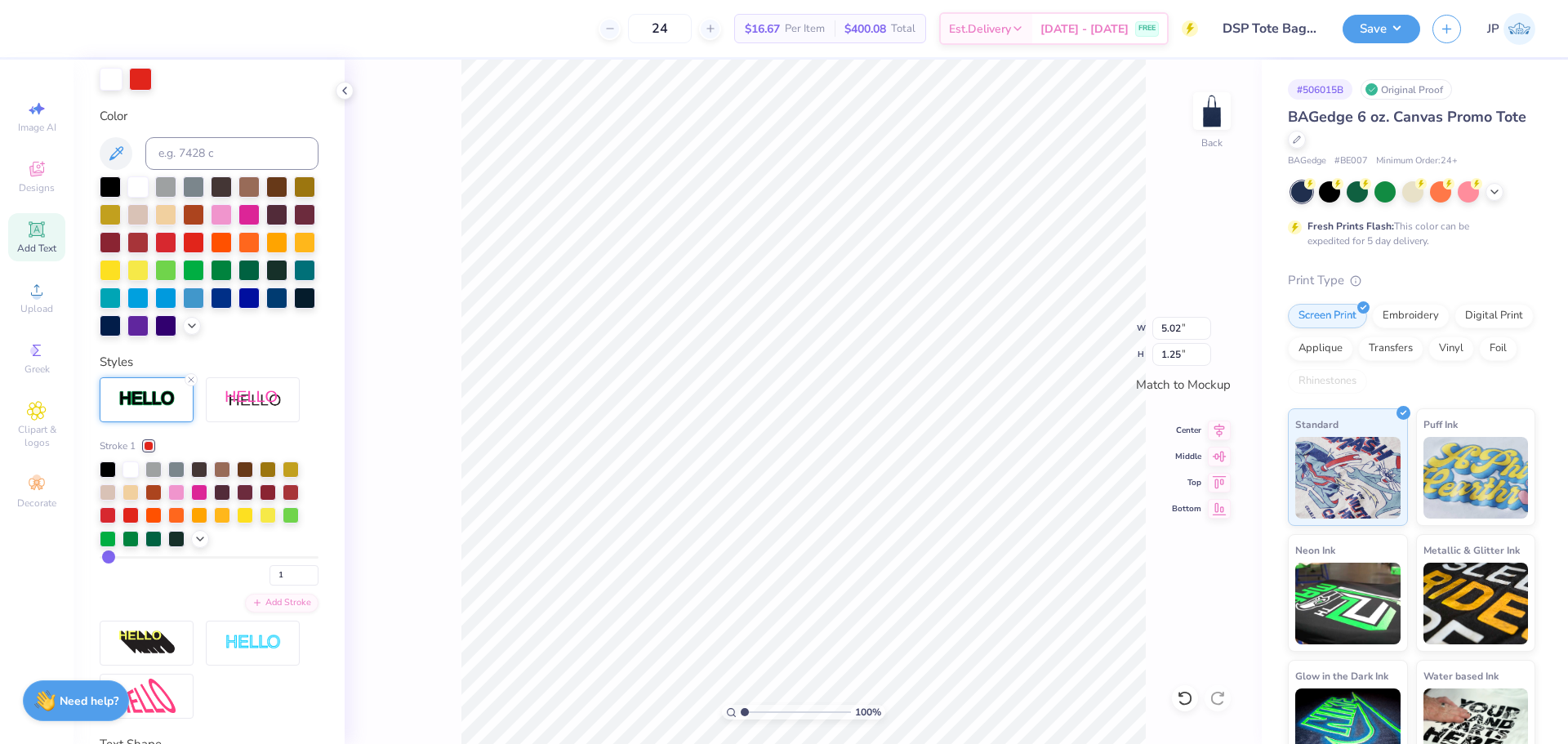
type input "2"
click at [109, 559] on input "range" at bounding box center [209, 557] width 219 height 3
type input "5.04"
type input "1.27"
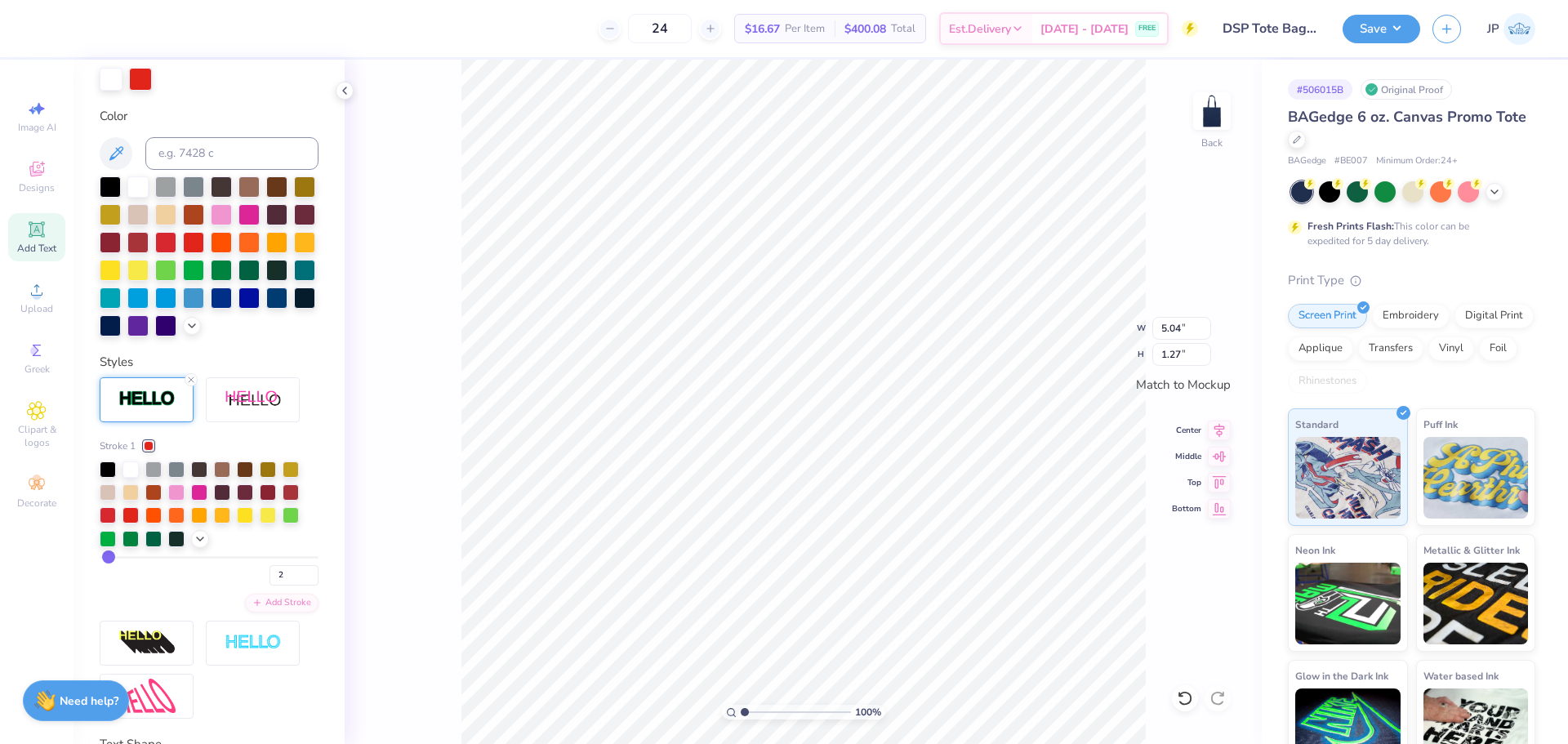
type input "6"
click at [115, 559] on input "range" at bounding box center [209, 557] width 219 height 3
type input "5.13"
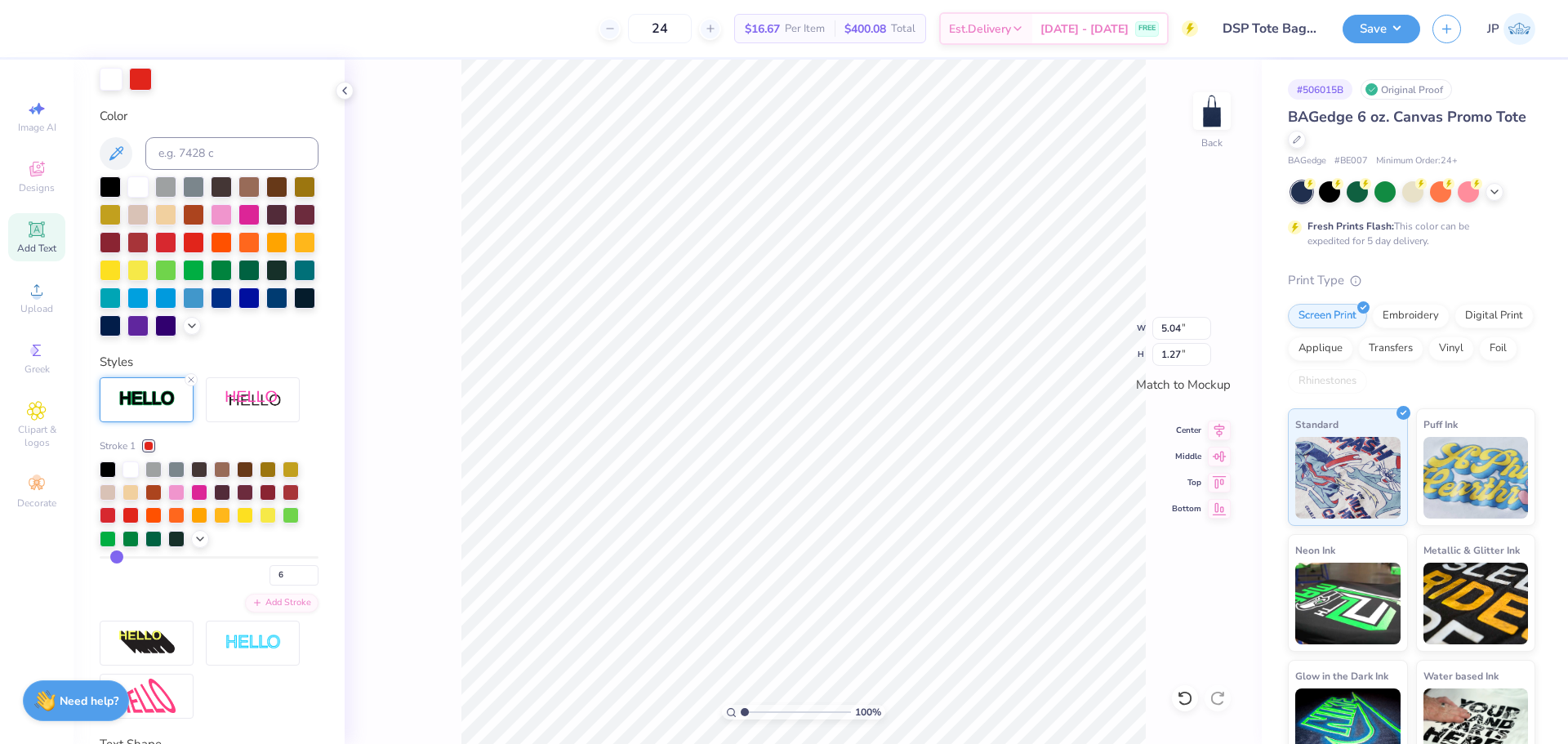
type input "1.36"
type input "5"
click at [113, 559] on input "range" at bounding box center [209, 557] width 219 height 3
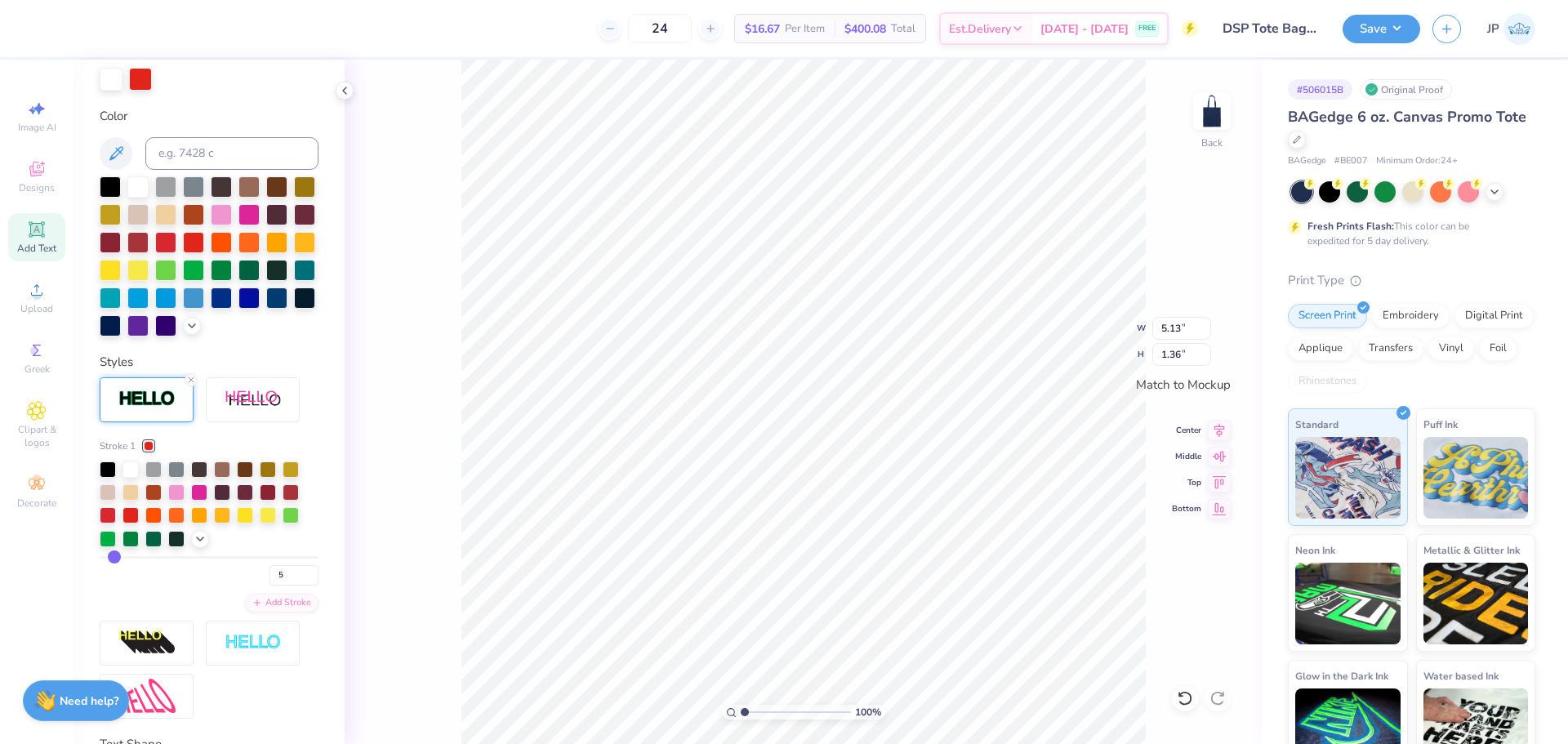
type input "5.11"
type input "1.34"
click at [298, 586] on input "4" at bounding box center [294, 575] width 49 height 20
type input "3"
click at [296, 586] on input "3" at bounding box center [294, 575] width 49 height 20
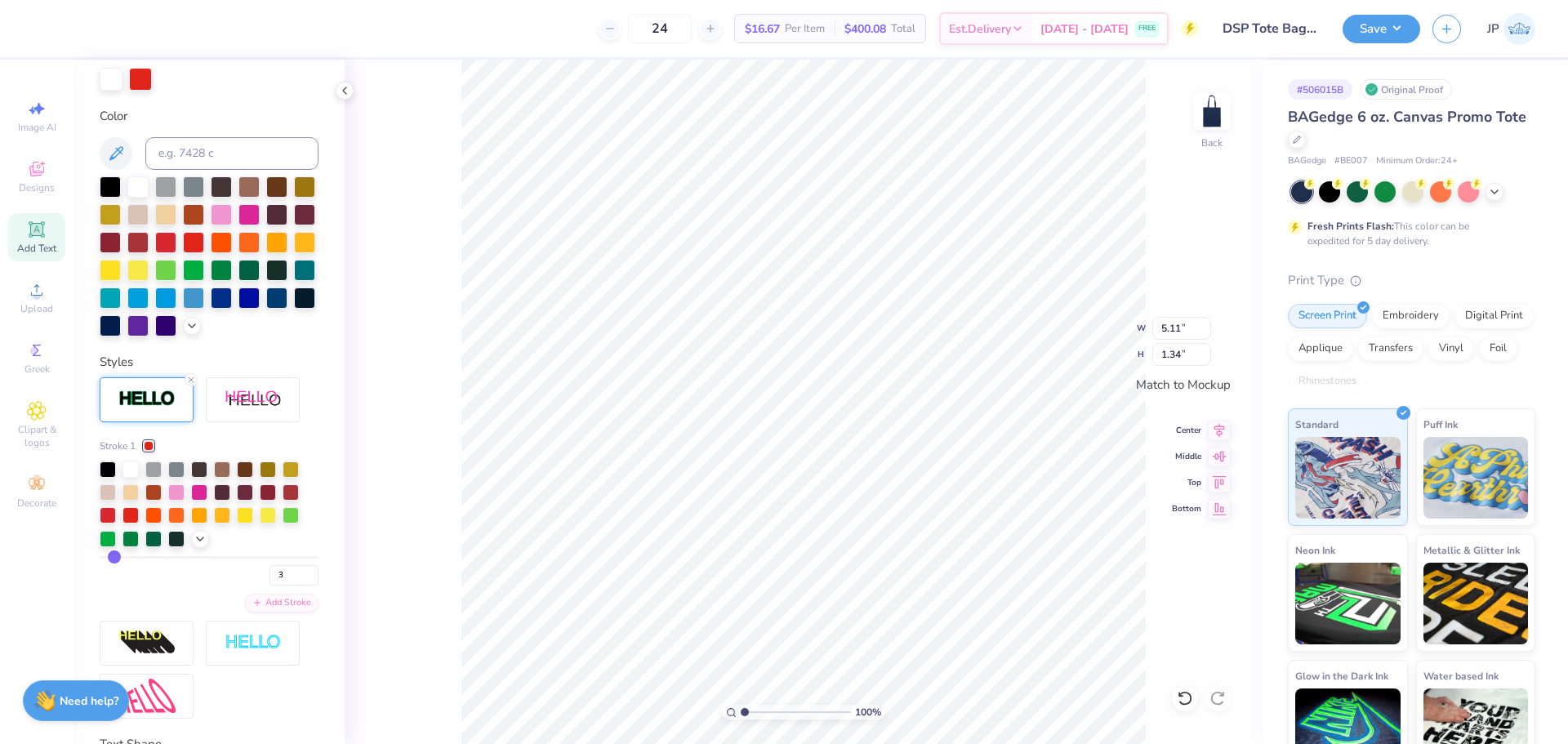
type input "3"
click at [1184, 320] on input "5.07" at bounding box center [1181, 328] width 59 height 23
type input "4.50"
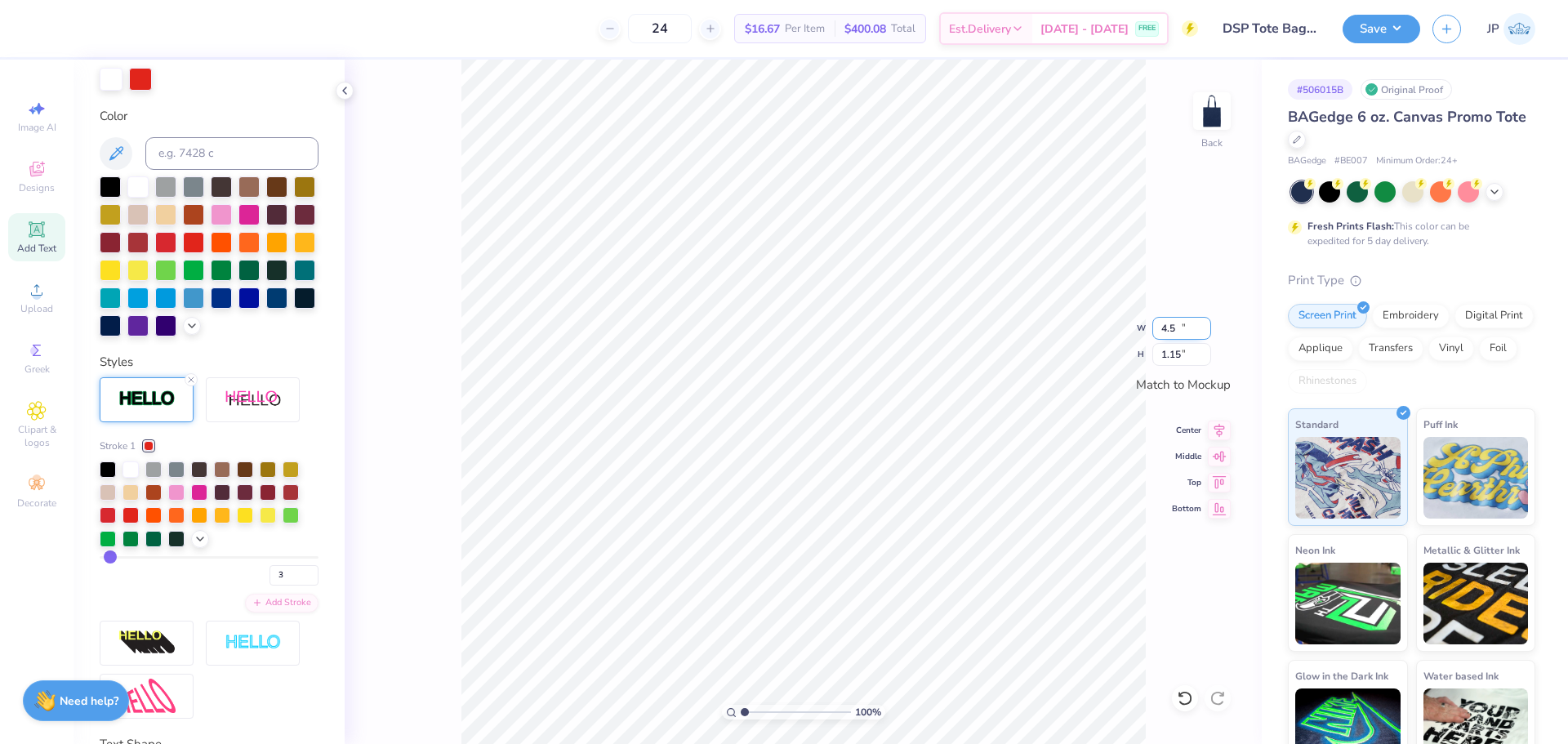
type input "1.15"
drag, startPoint x: 273, startPoint y: 606, endPoint x: 236, endPoint y: 599, distance: 37.7
click at [236, 586] on div "3" at bounding box center [209, 571] width 219 height 29
type input "3.5"
type input "4"
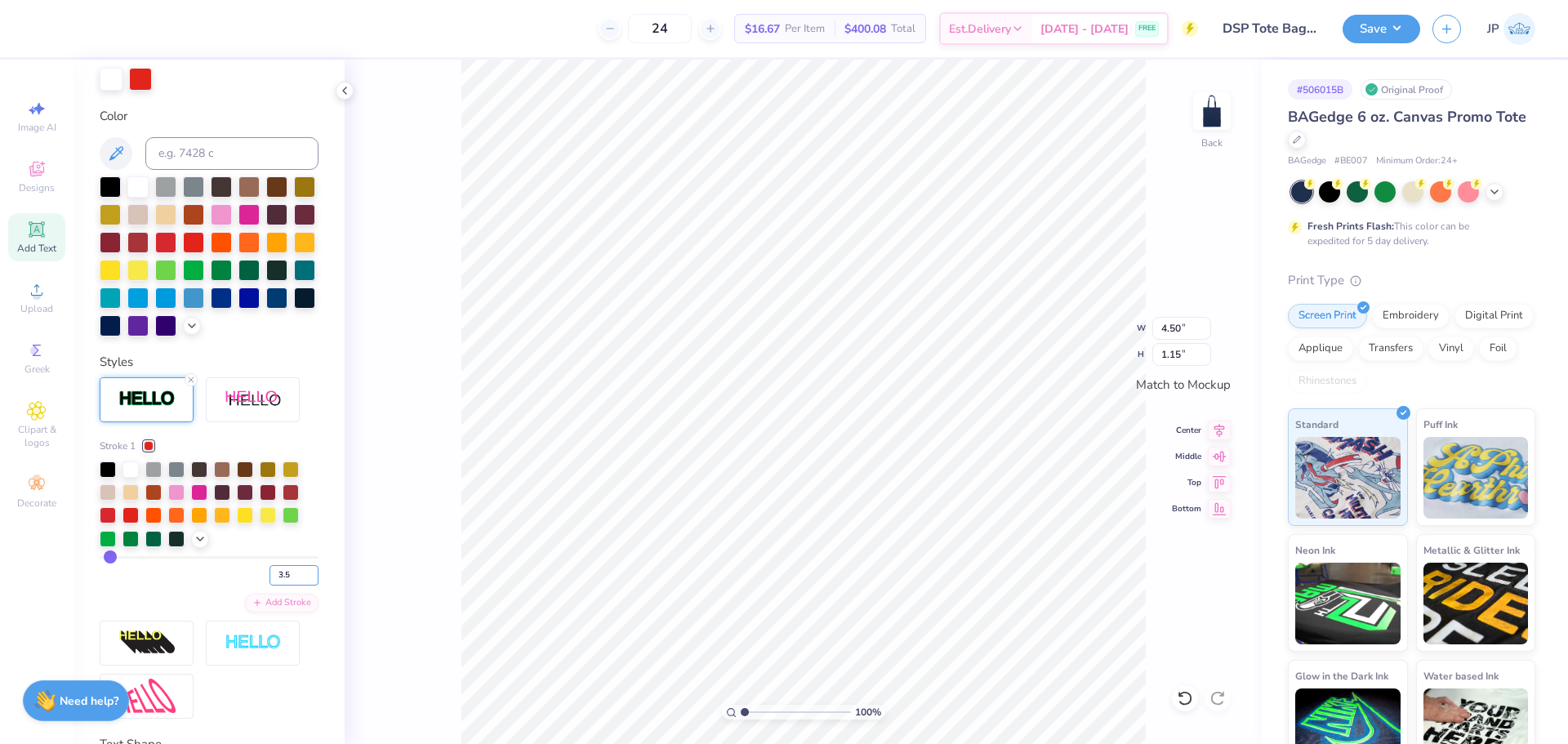
type input "4"
type input "4.51"
type input "1.16"
type input "4"
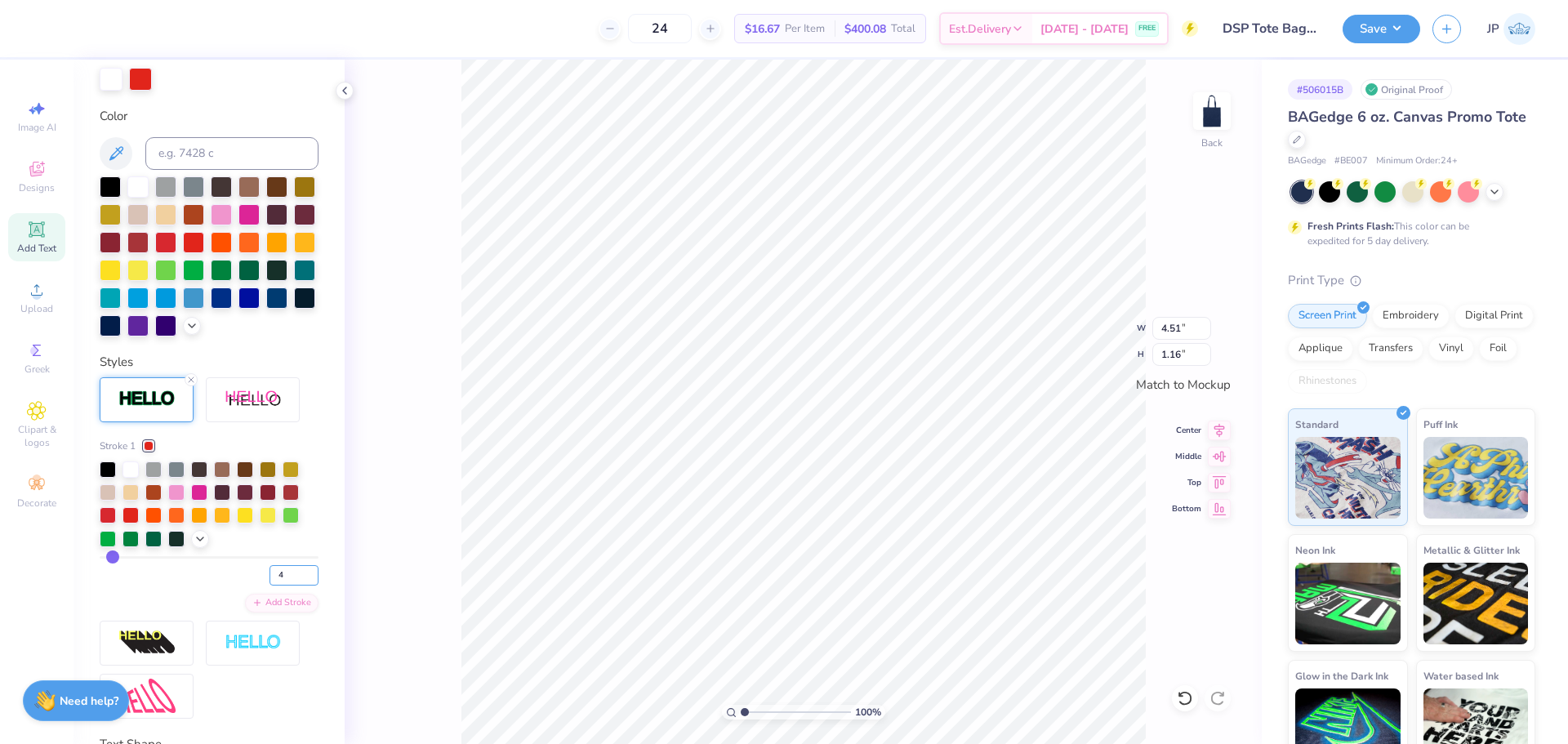
drag, startPoint x: 278, startPoint y: 605, endPoint x: 232, endPoint y: 600, distance: 46.3
click at [233, 586] on div "4" at bounding box center [209, 571] width 219 height 29
type input "3"
type input "4.50"
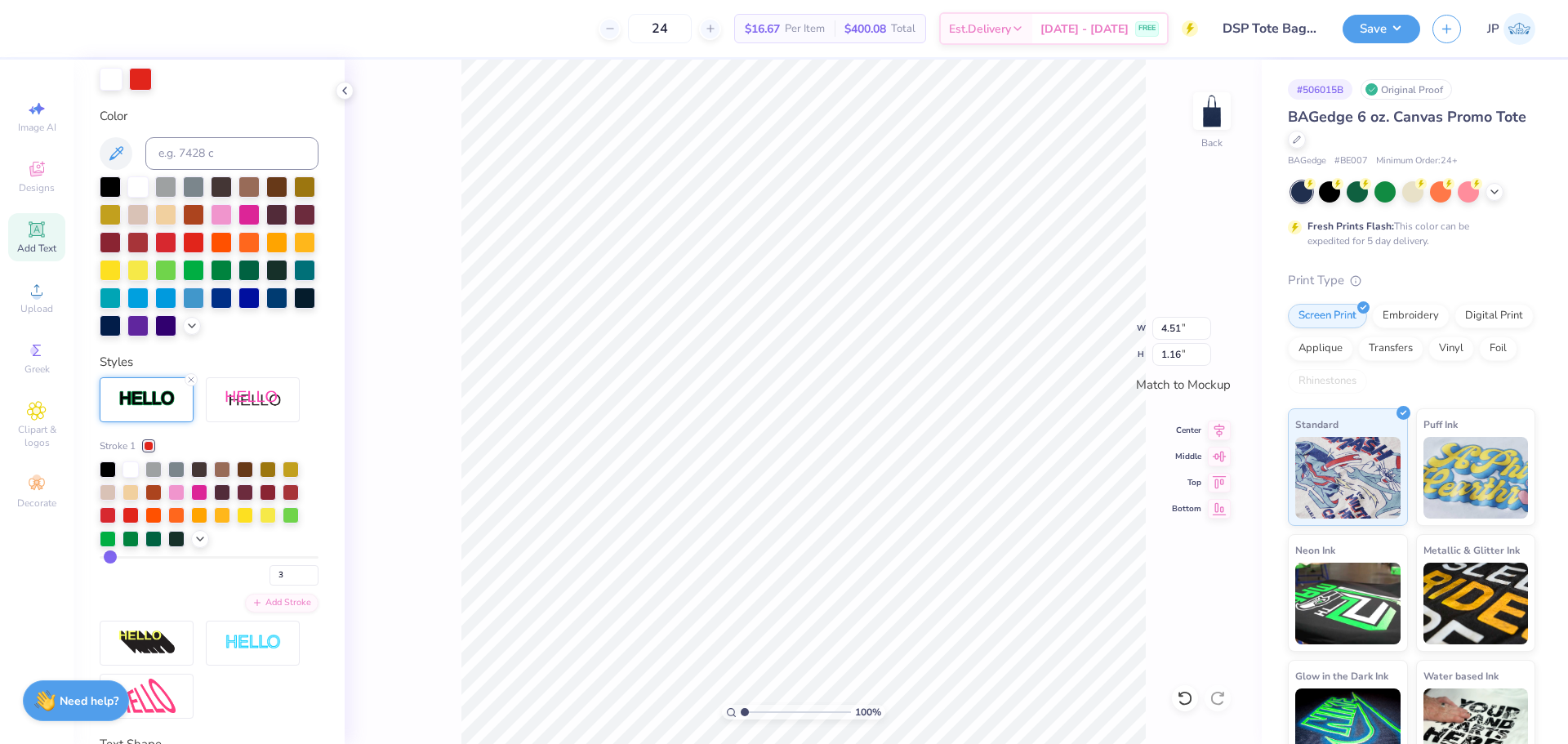
type input "1.15"
click at [1174, 320] on input "4.50" at bounding box center [1181, 328] width 59 height 23
type input "4.00"
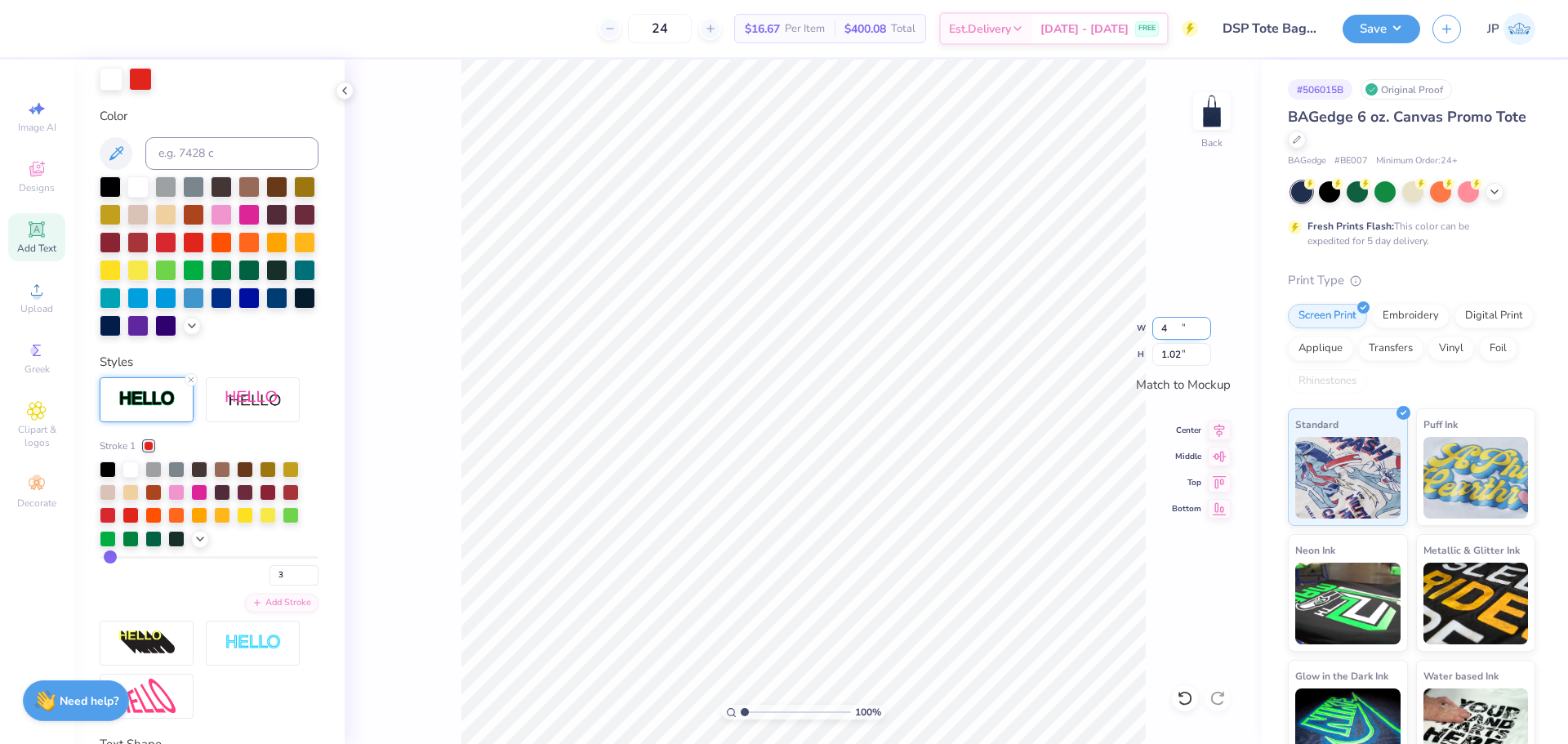
type input "1.02"
click at [1223, 424] on icon at bounding box center [1220, 428] width 11 height 14
click at [1385, 33] on button "Save" at bounding box center [1381, 26] width 77 height 29
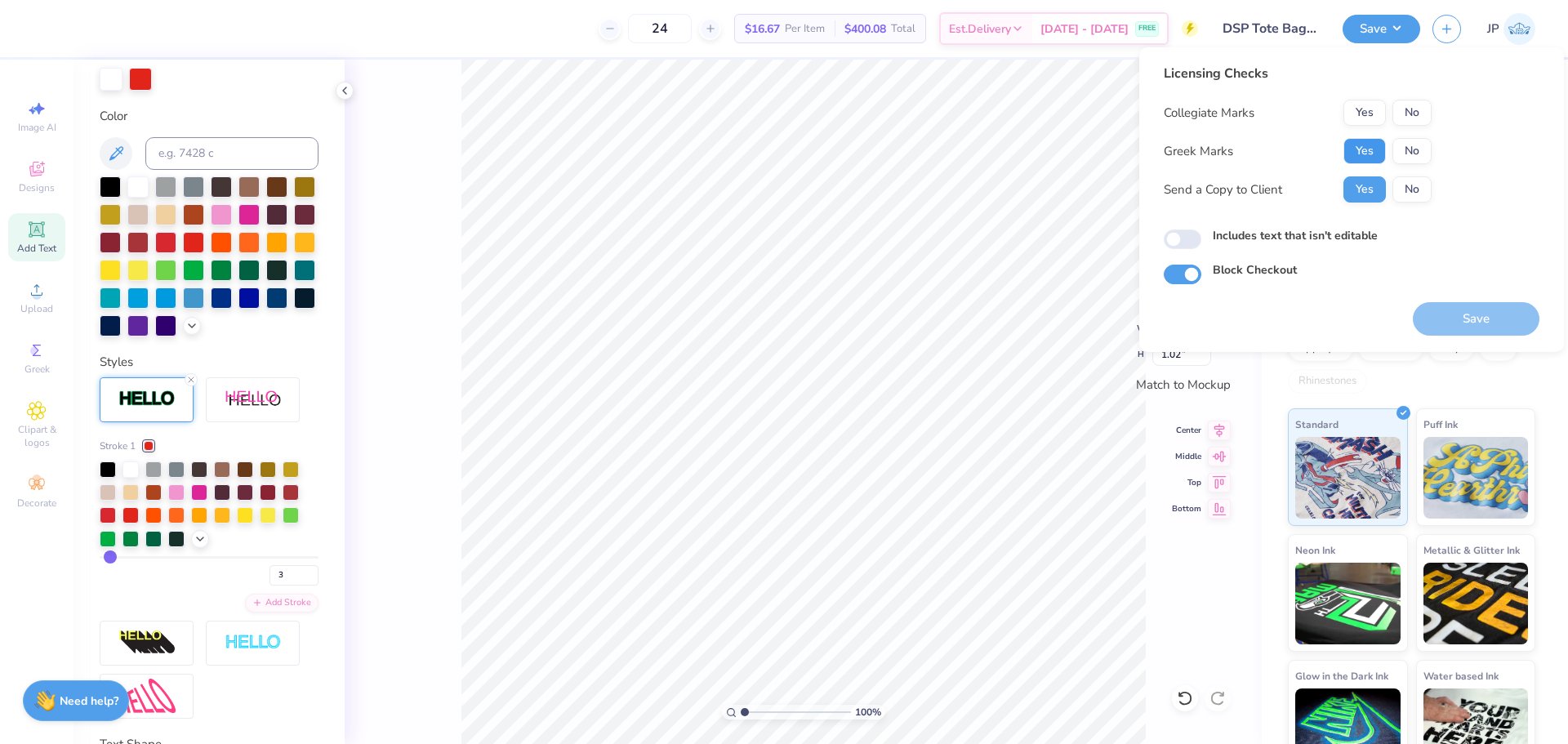
click at [1376, 152] on button "Yes" at bounding box center [1365, 151] width 42 height 26
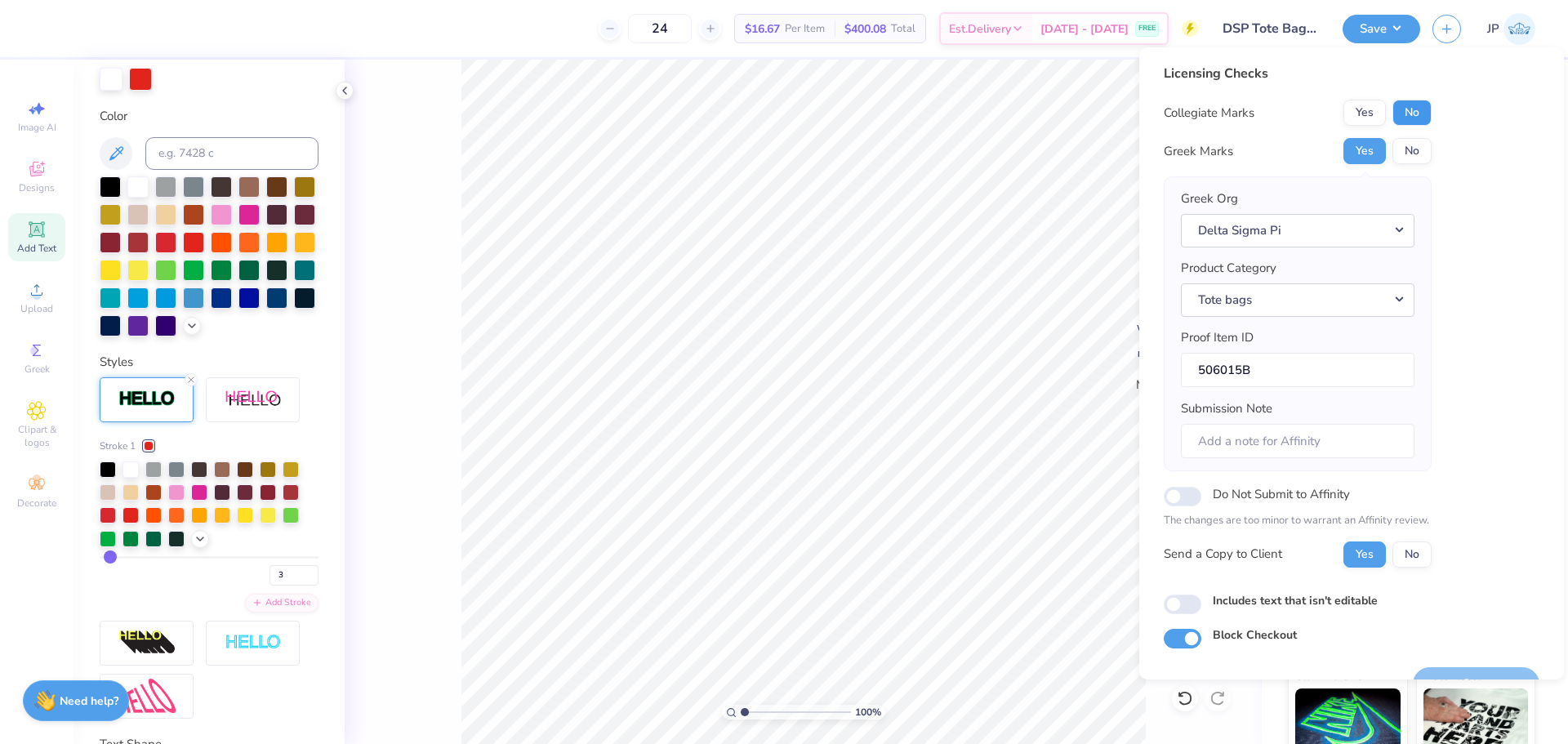
click at [1421, 113] on button "No" at bounding box center [1411, 112] width 40 height 26
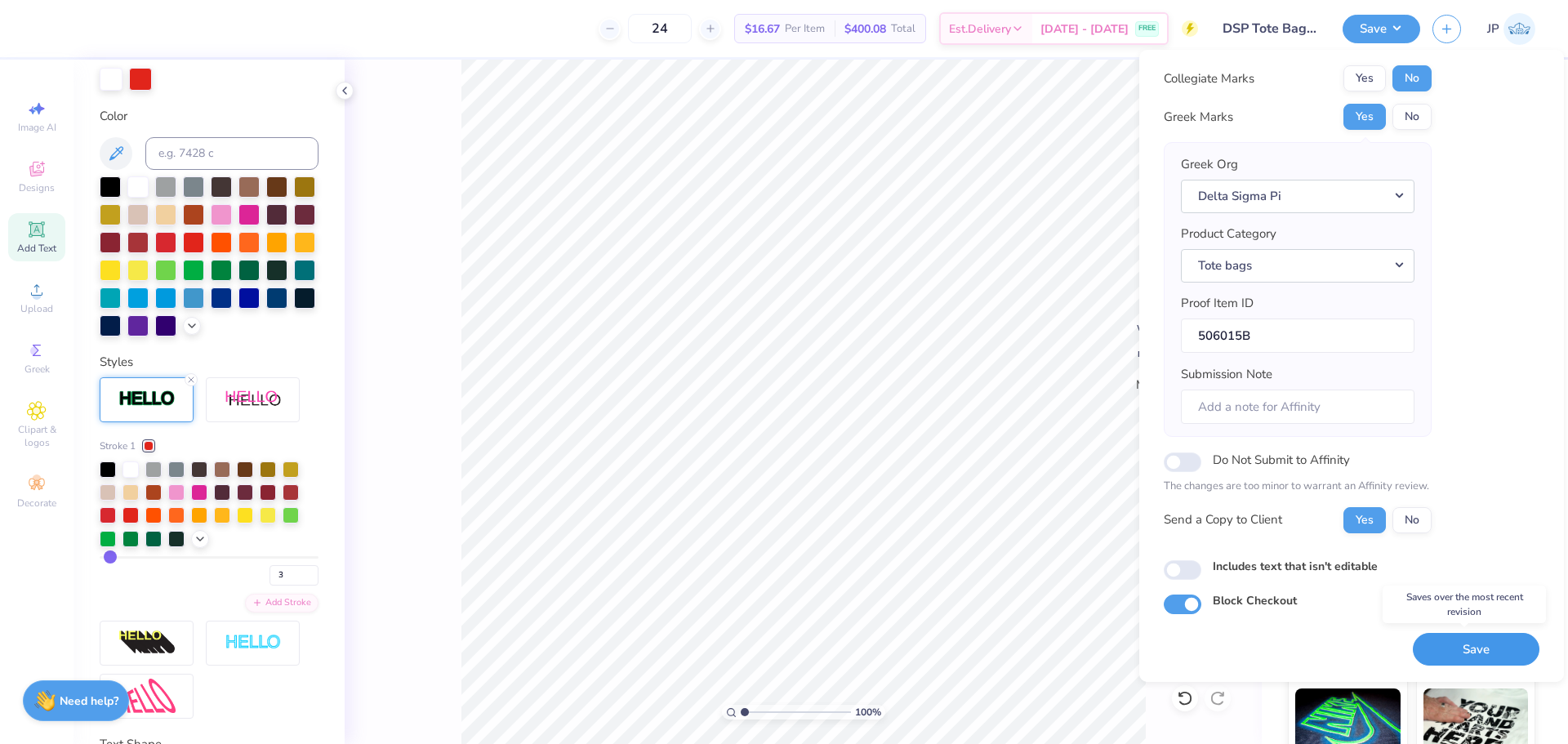
click at [1462, 654] on button "Save" at bounding box center [1475, 649] width 126 height 33
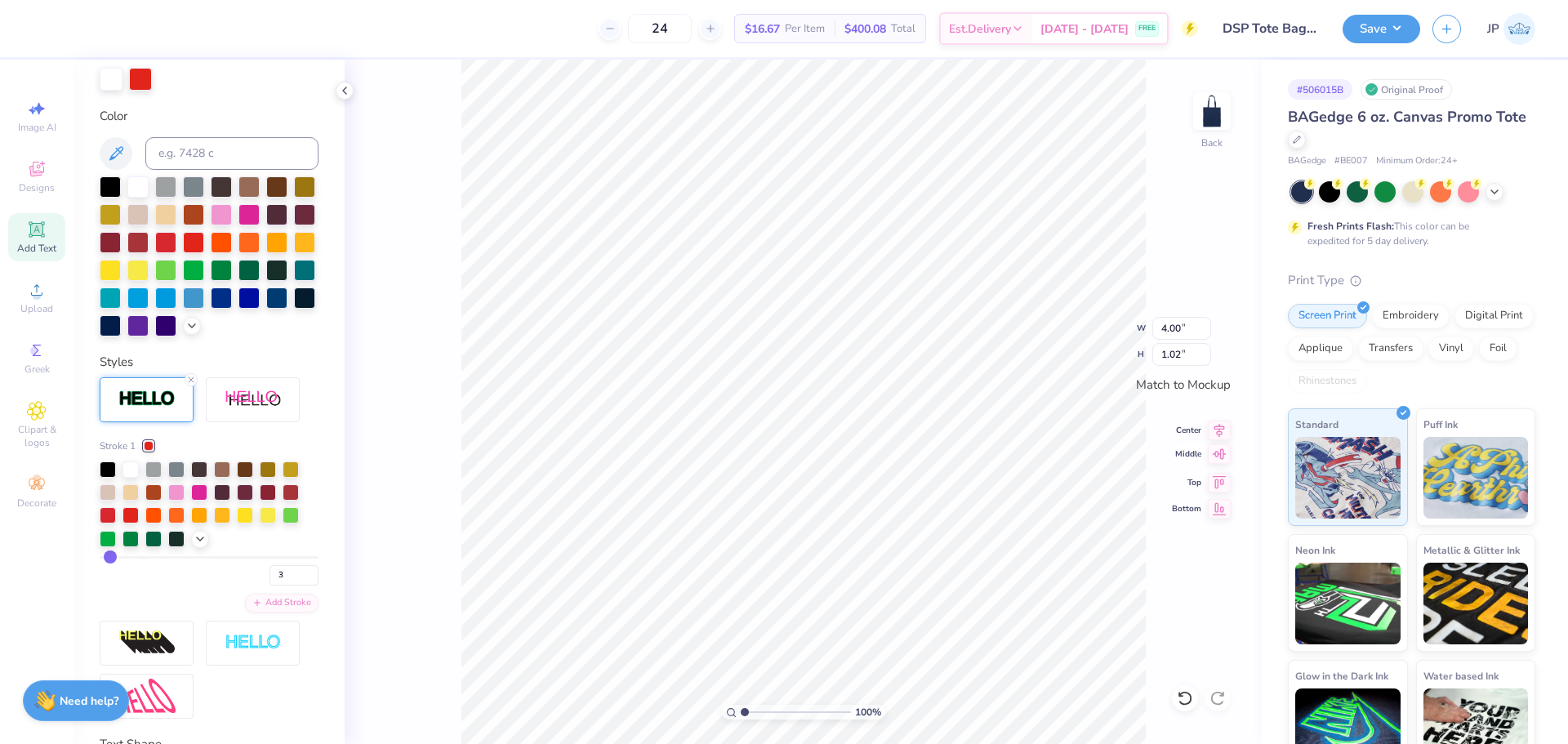
click at [1223, 458] on icon at bounding box center [1219, 453] width 23 height 19
click at [1223, 459] on icon at bounding box center [1219, 453] width 23 height 19
